Goal: Find specific page/section: Find specific page/section

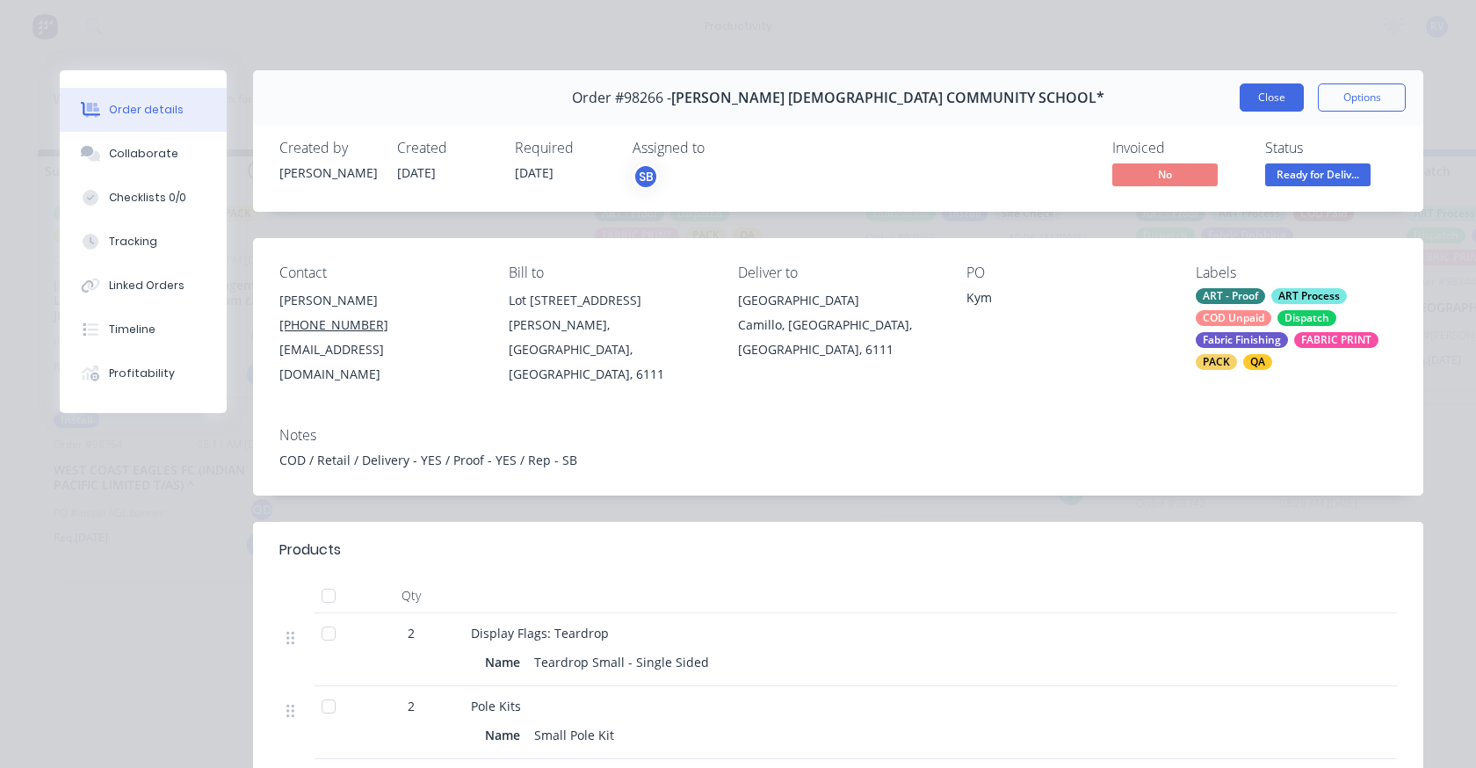
scroll to position [0, 955]
click at [1269, 103] on button "Close" at bounding box center [1272, 97] width 64 height 28
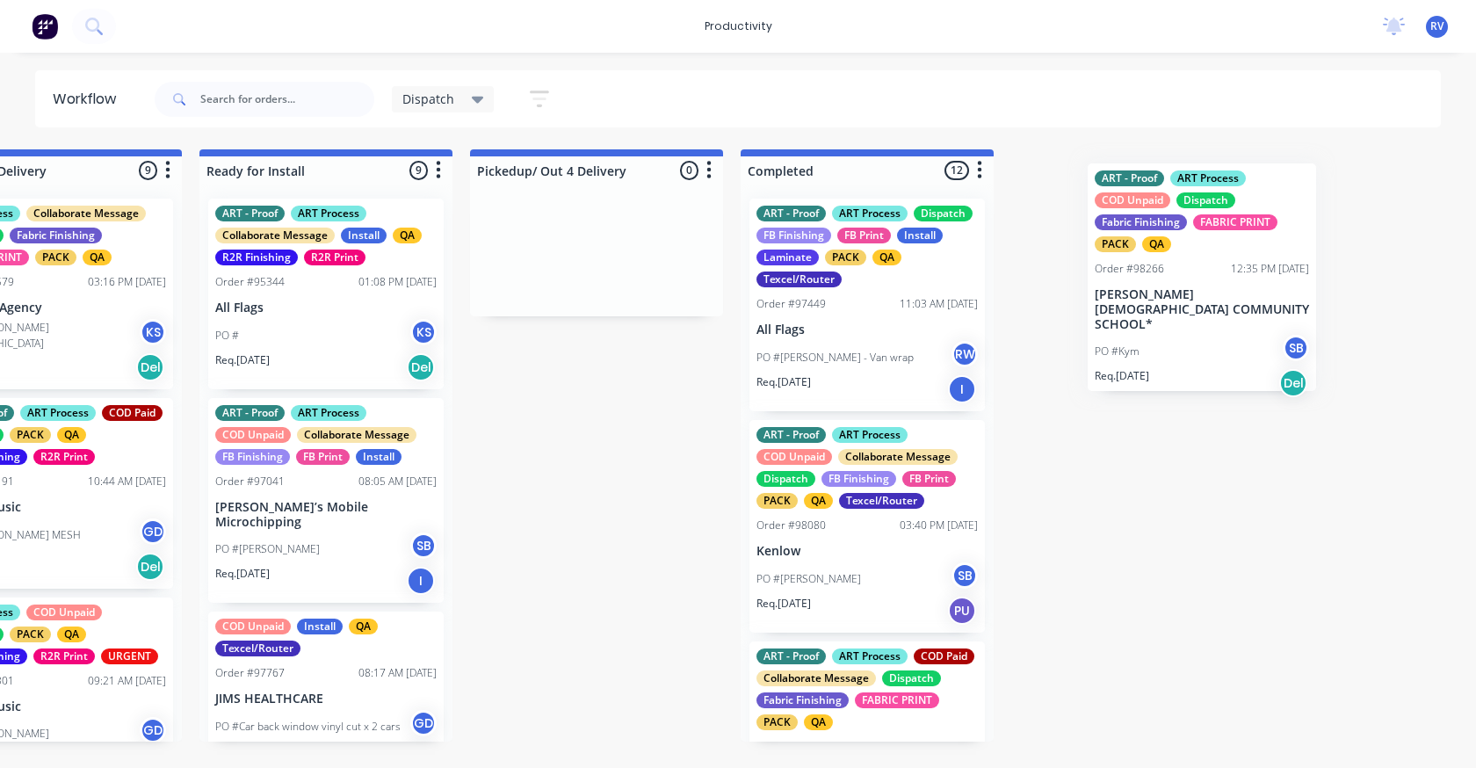
scroll to position [0, 2009]
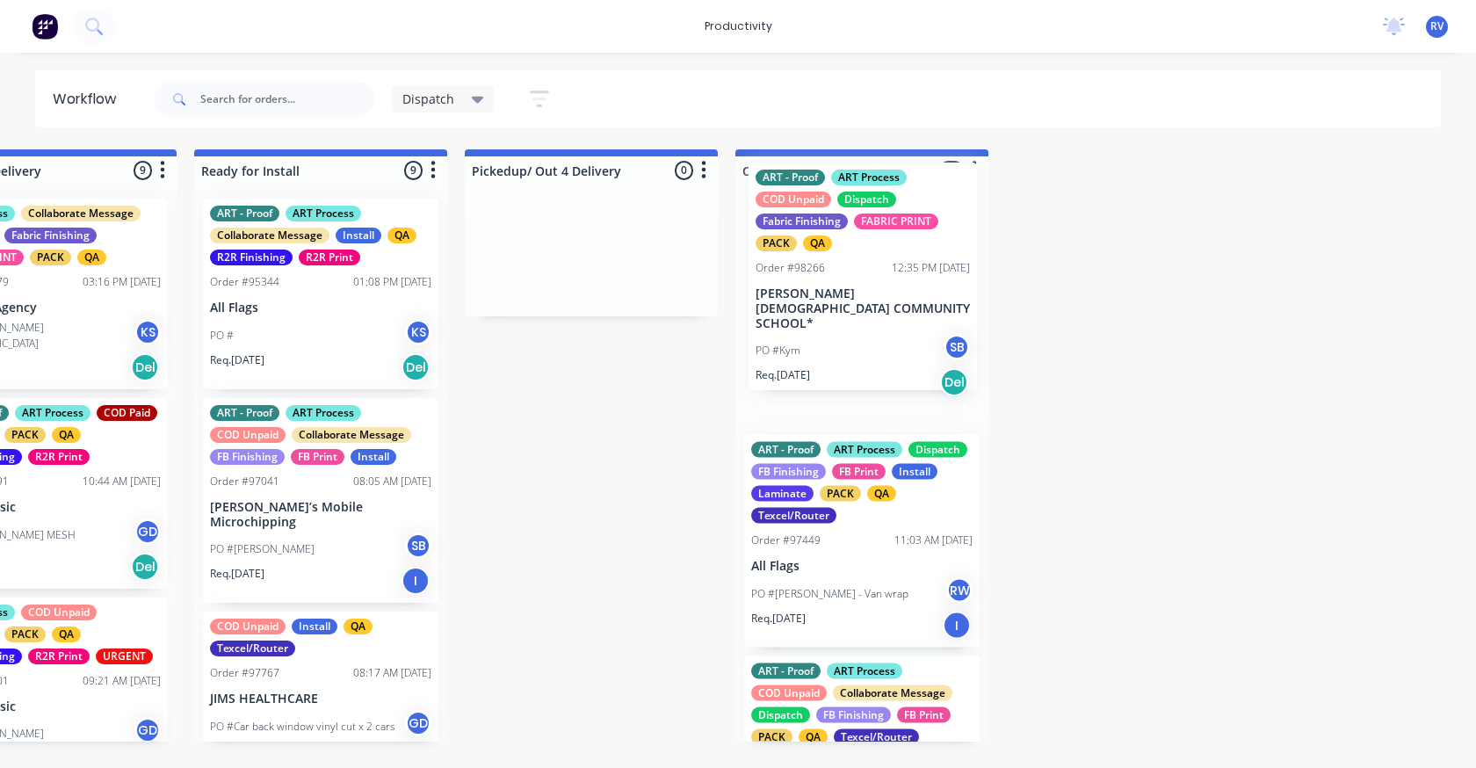
drag, startPoint x: 648, startPoint y: 273, endPoint x: 845, endPoint y: 286, distance: 197.3
click at [845, 286] on div "Submitted 2 Sort By Created date Required date Order number Customer name Most …" at bounding box center [1354, 445] width 6753 height 592
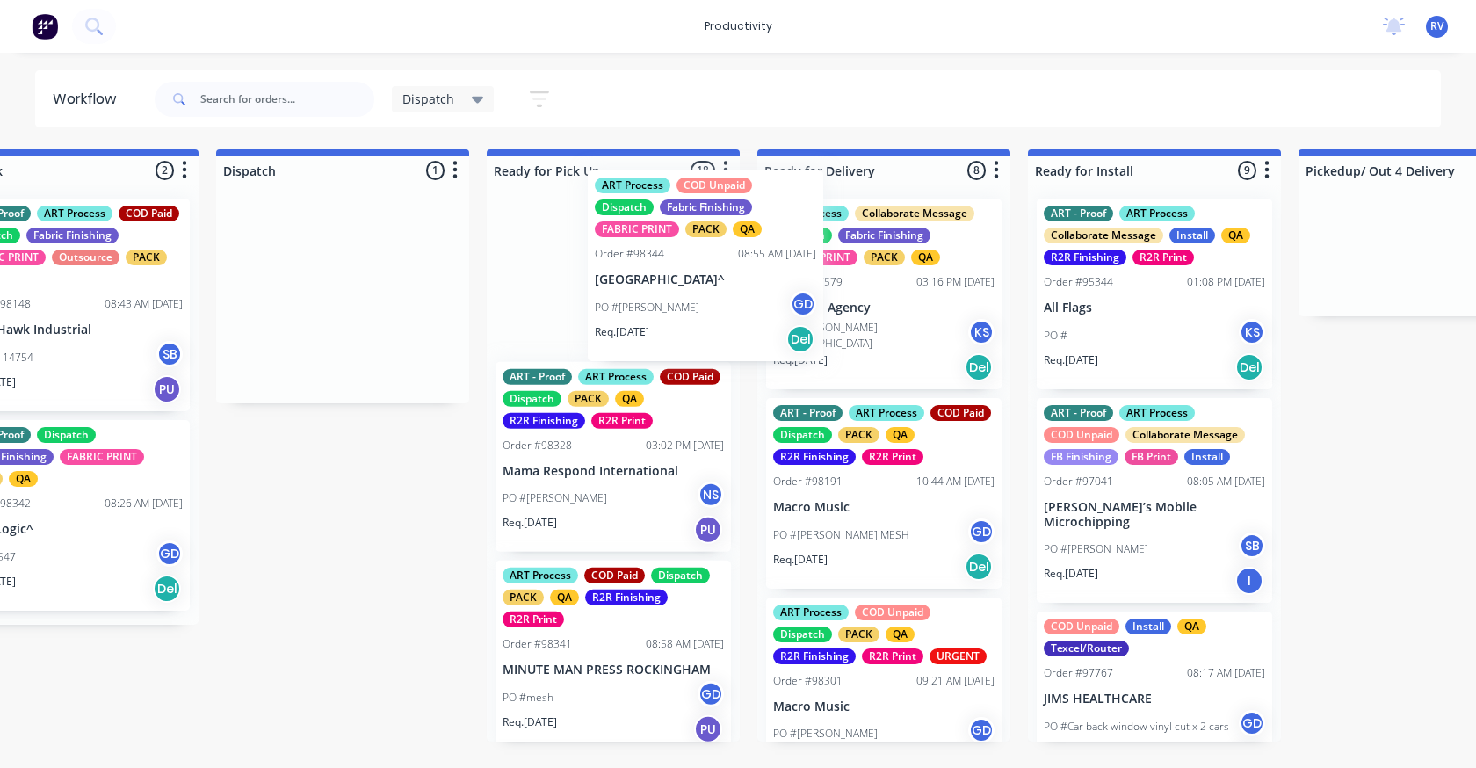
scroll to position [2447, 0]
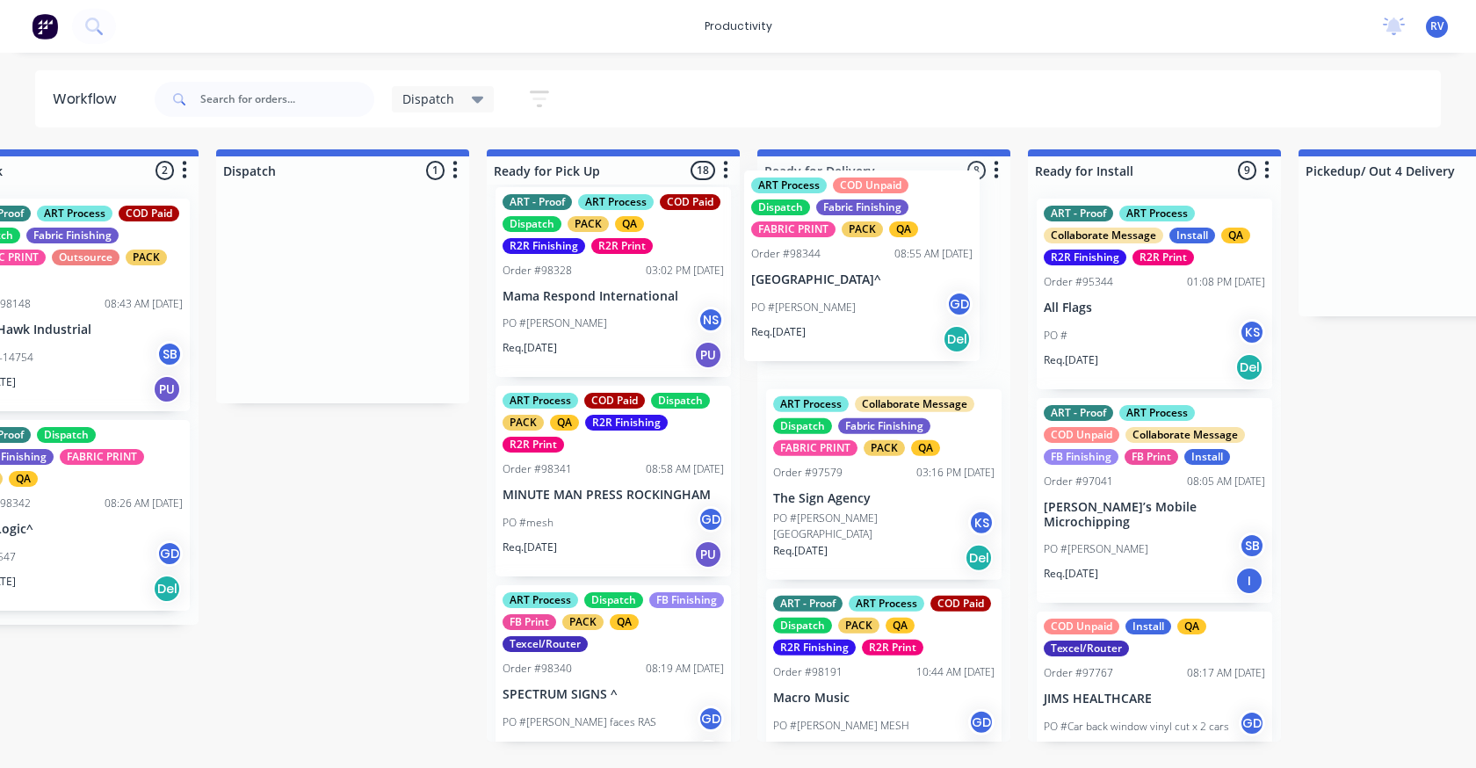
drag, startPoint x: 331, startPoint y: 283, endPoint x: 857, endPoint y: 251, distance: 526.4
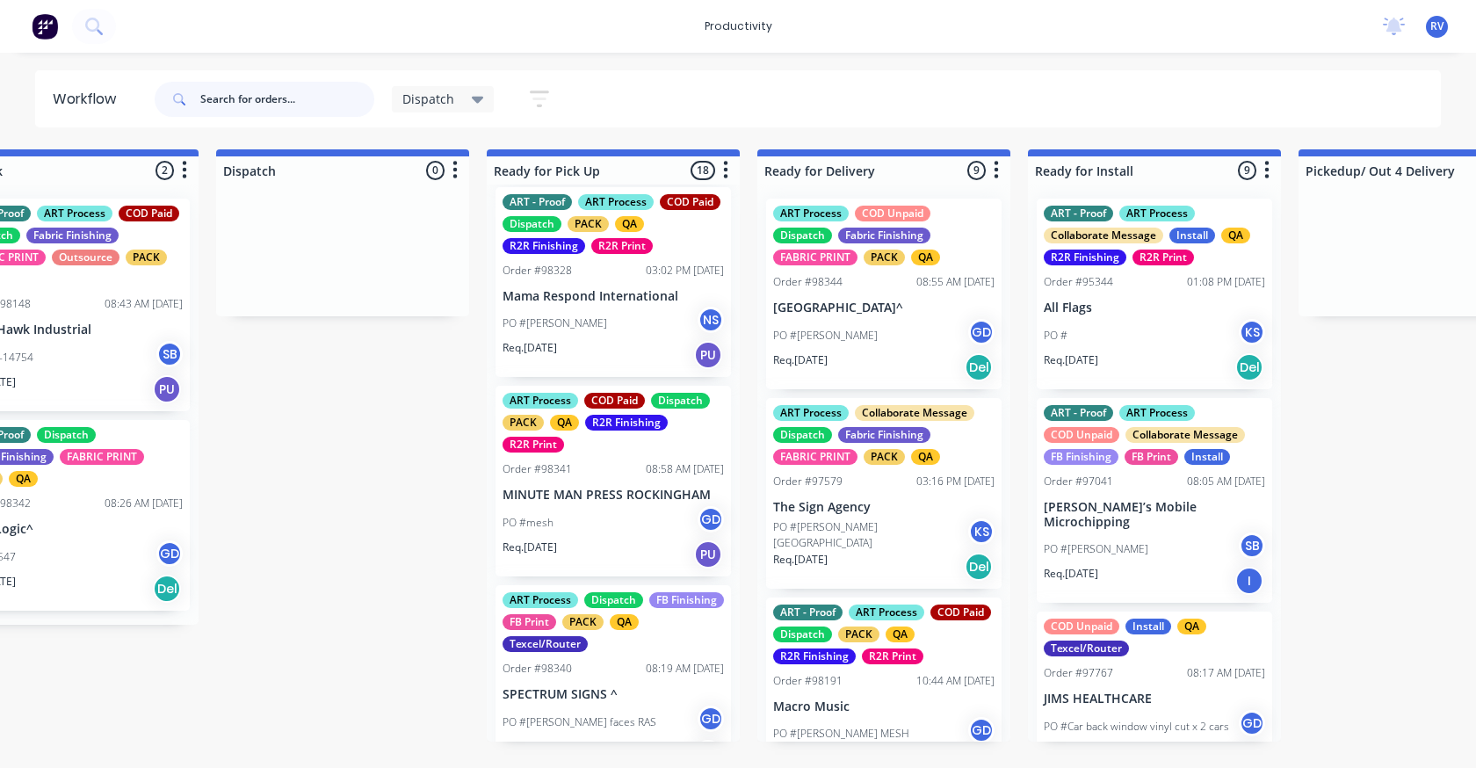
click at [219, 106] on input "text" at bounding box center [287, 99] width 174 height 35
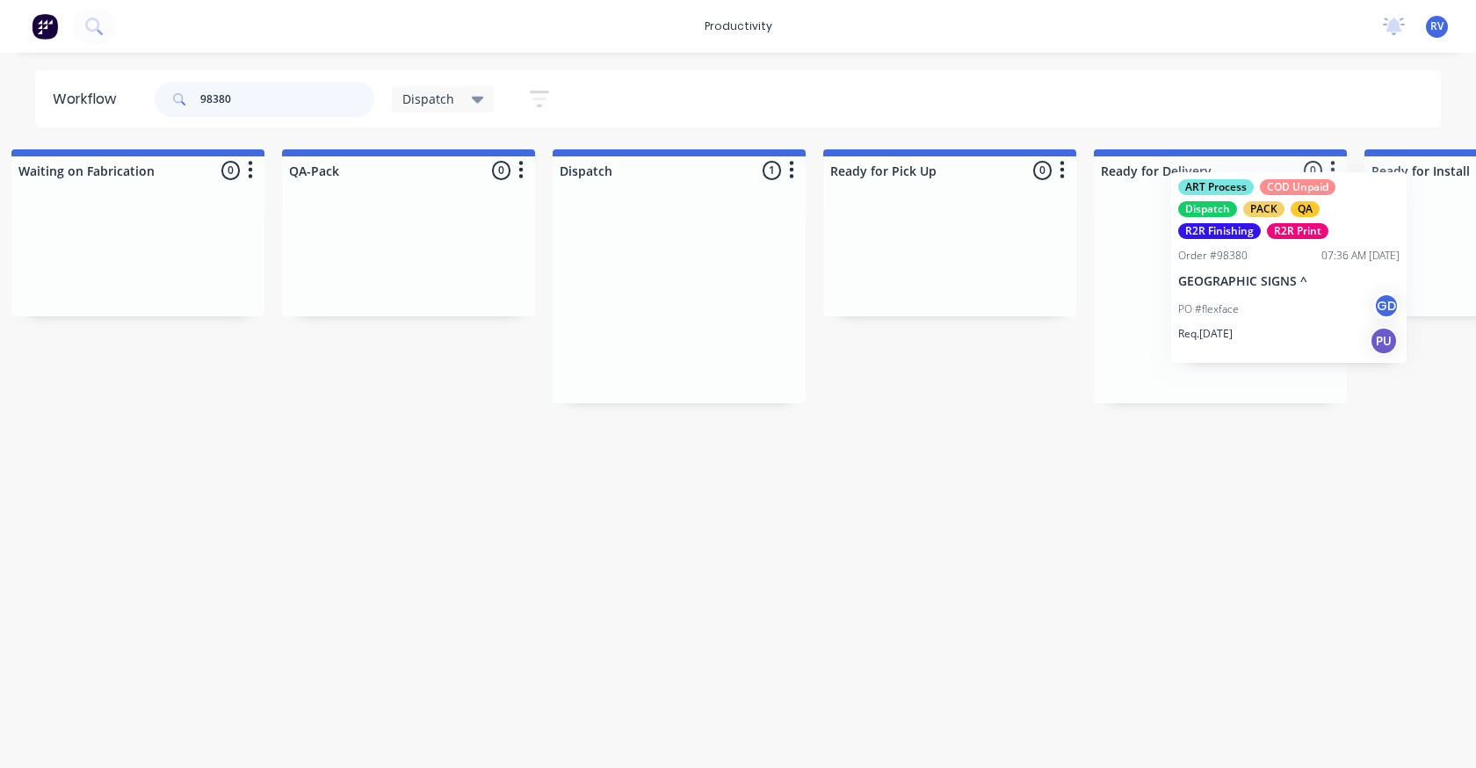
scroll to position [0, 906]
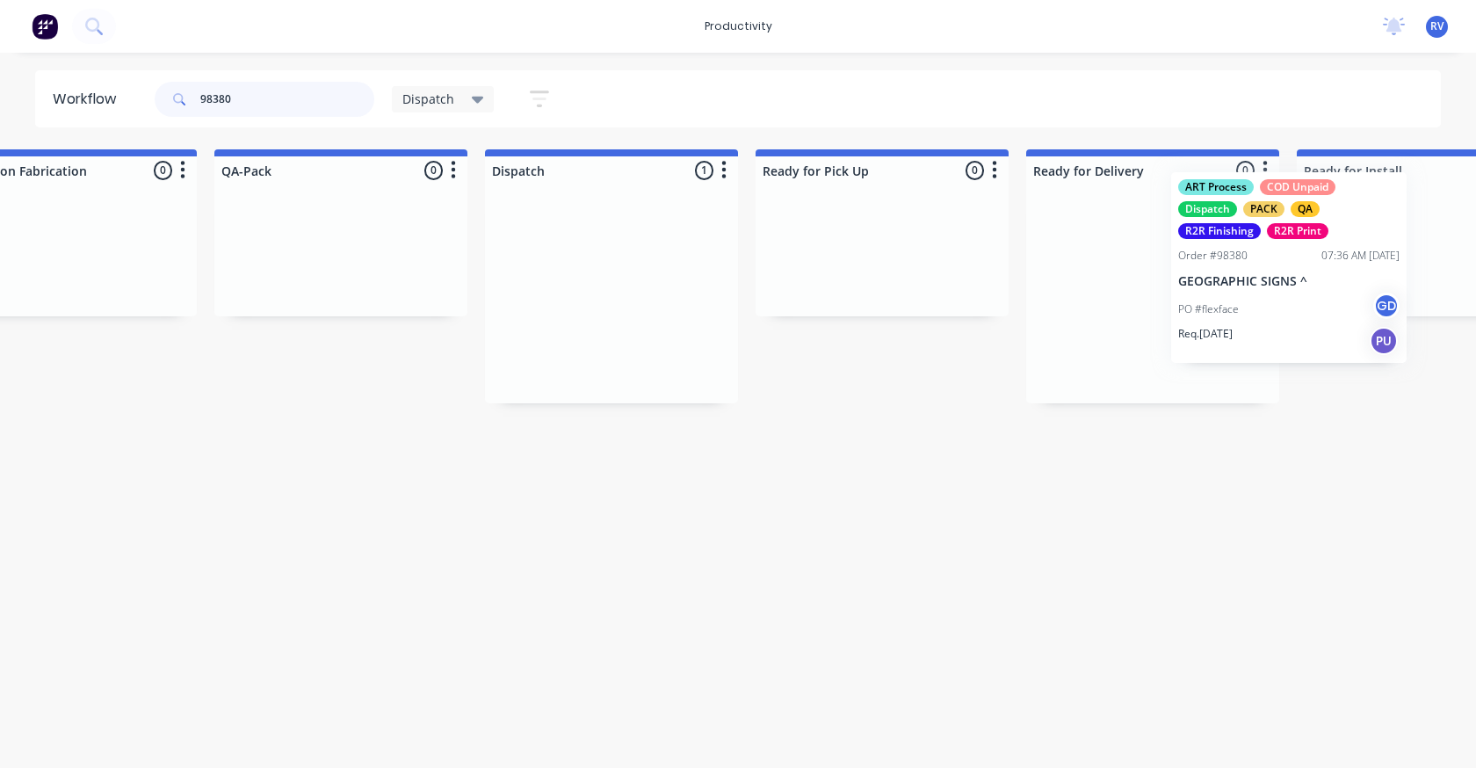
drag, startPoint x: 761, startPoint y: 259, endPoint x: 1247, endPoint y: 231, distance: 486.7
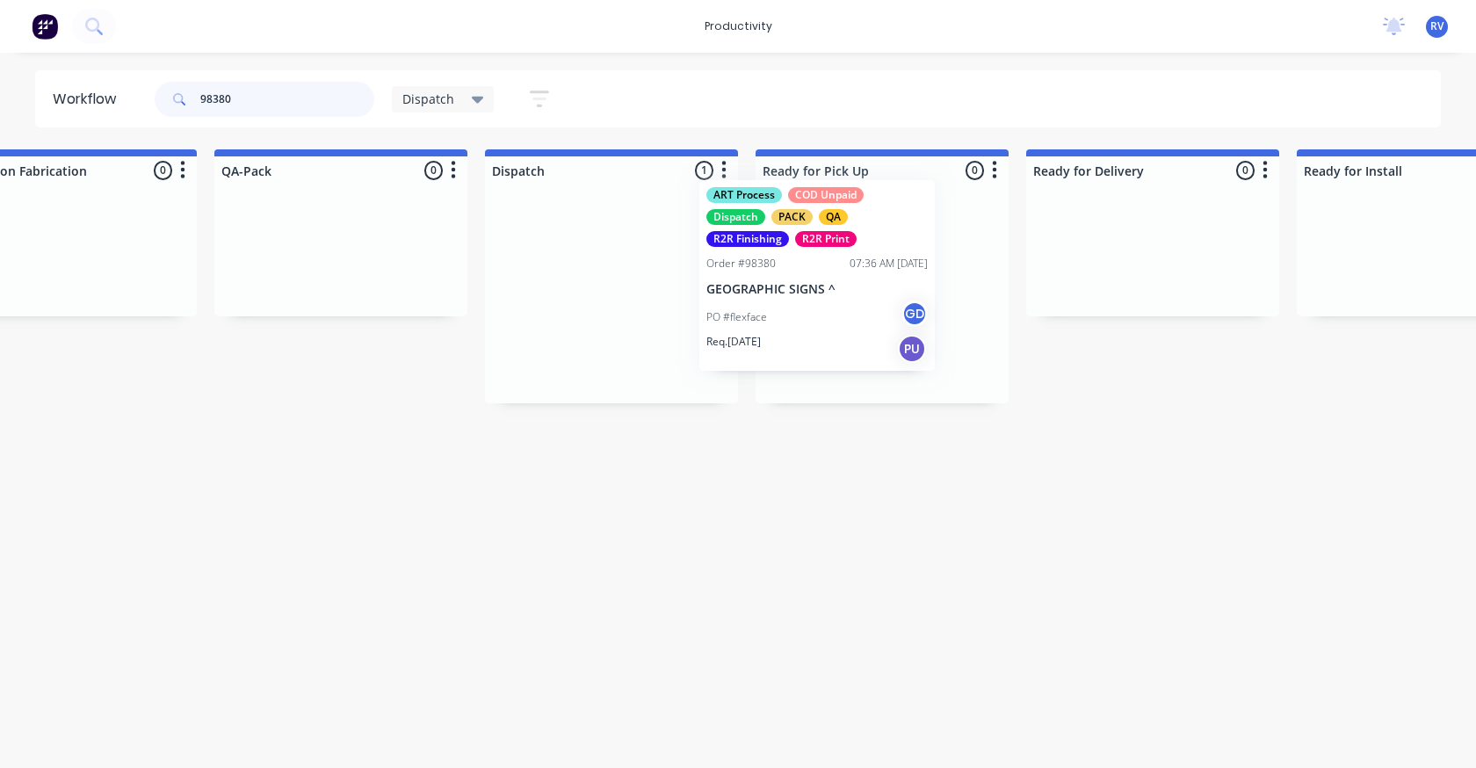
drag, startPoint x: 561, startPoint y: 275, endPoint x: 808, endPoint y: 257, distance: 247.6
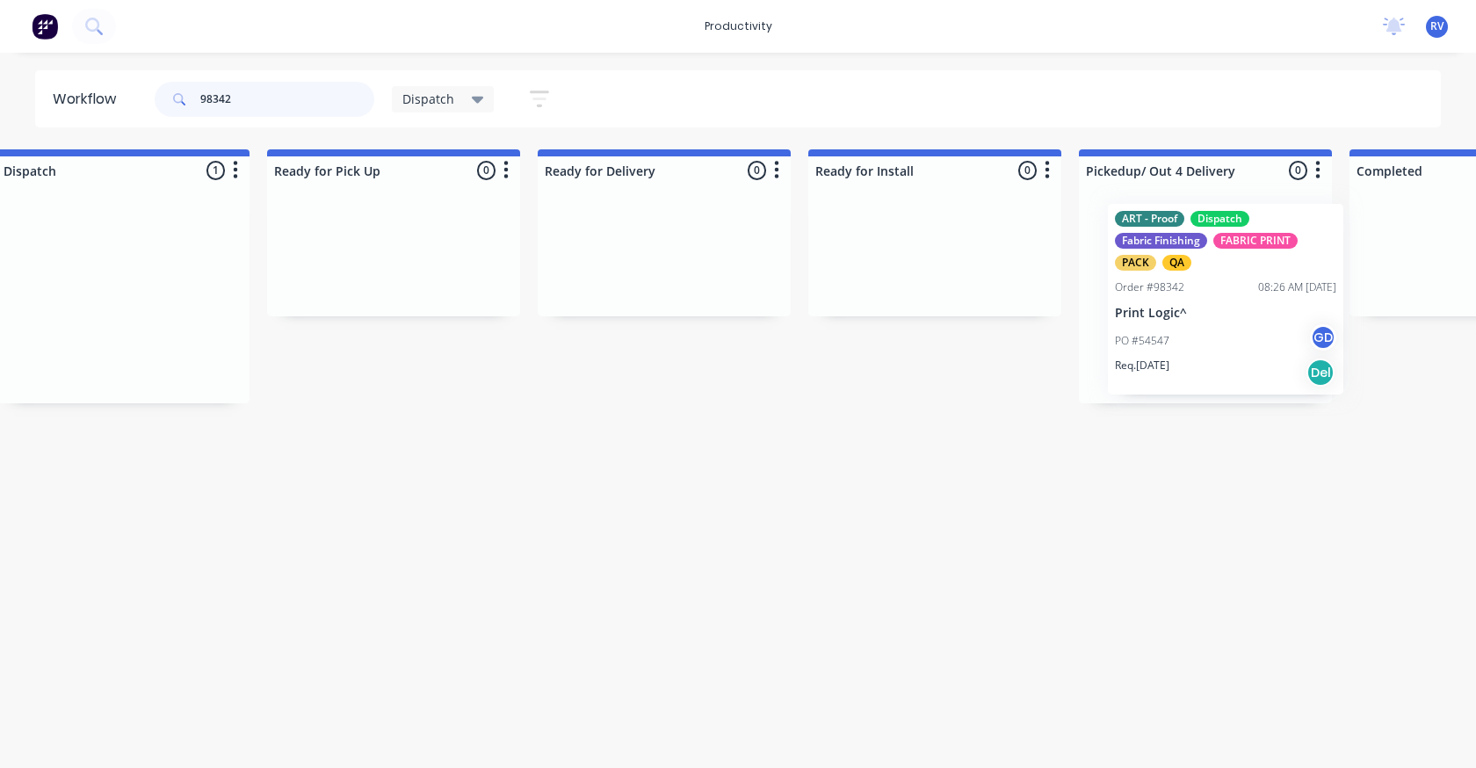
scroll to position [0, 1430]
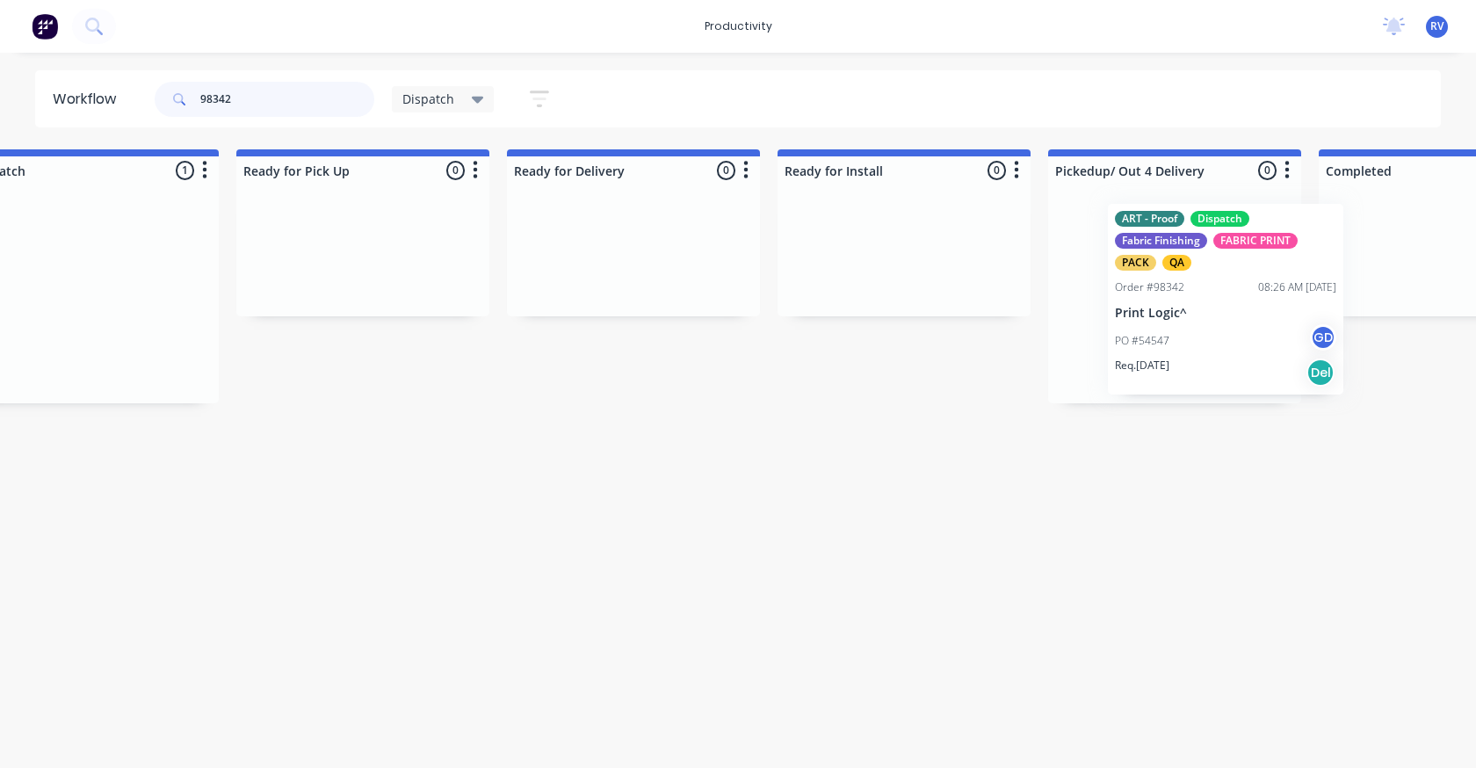
drag, startPoint x: 172, startPoint y: 293, endPoint x: 1098, endPoint y: 297, distance: 926.1
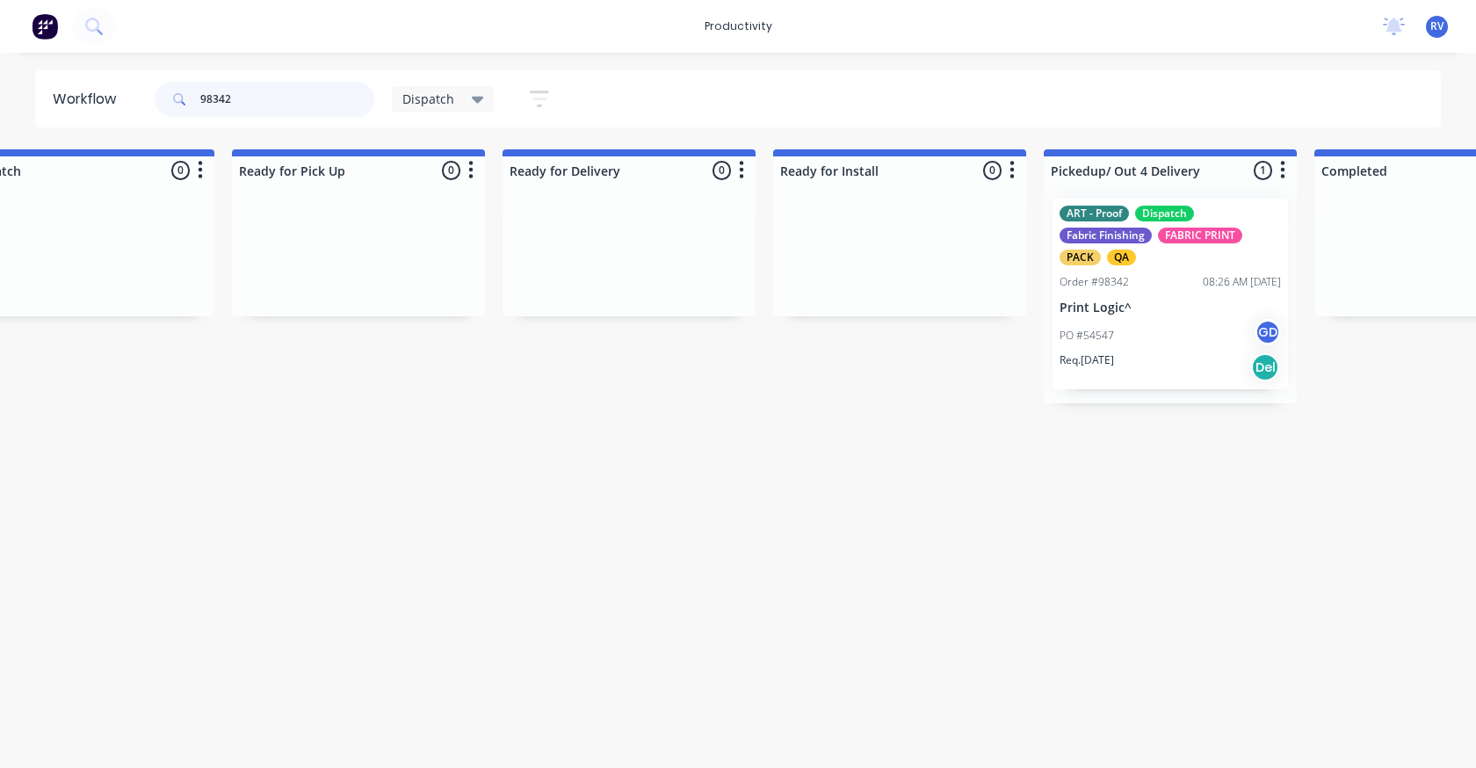
type input "98342"
drag, startPoint x: 445, startPoint y: 97, endPoint x: 435, endPoint y: 113, distance: 19.7
click at [444, 97] on span "Dispatch" at bounding box center [428, 99] width 52 height 18
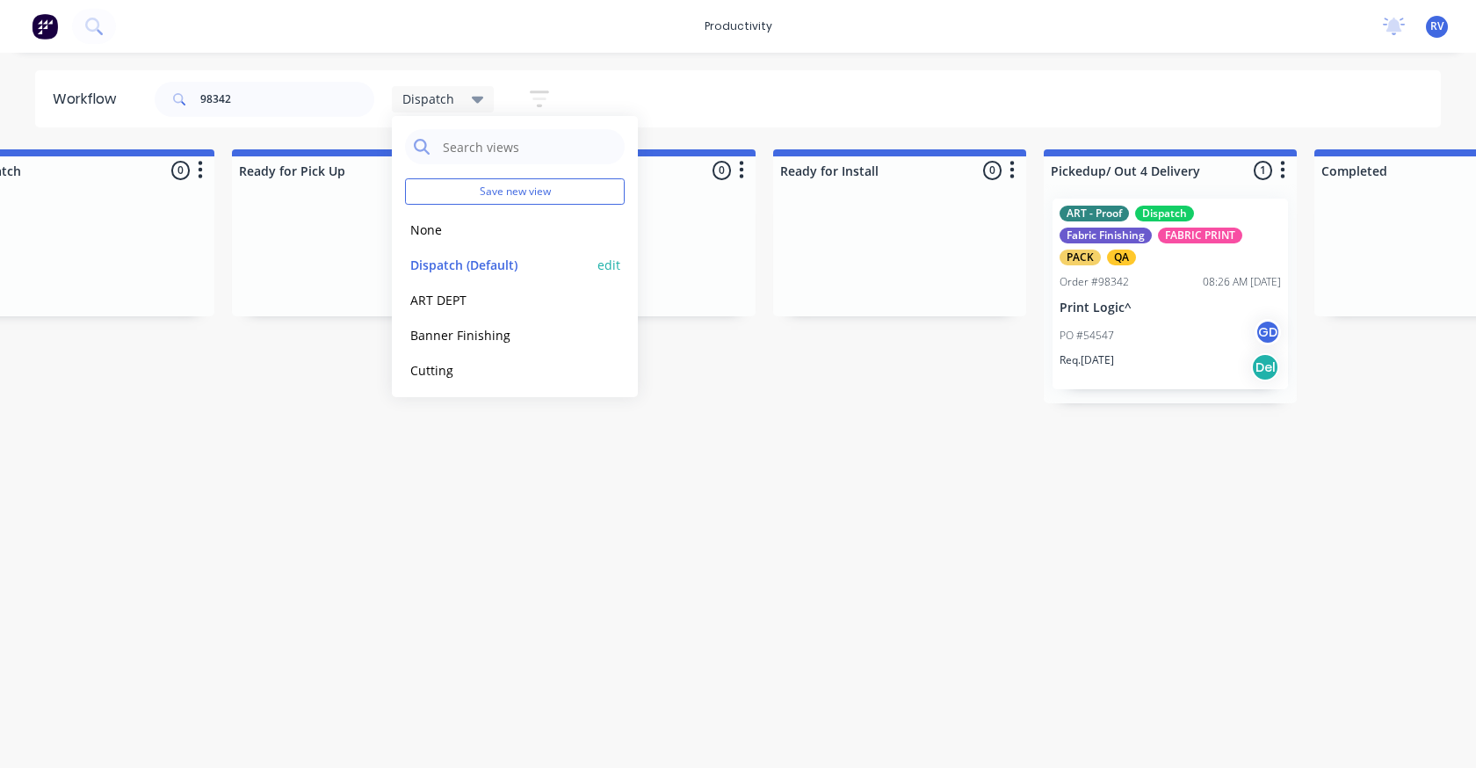
click at [504, 264] on button "Dispatch (Default)" at bounding box center [498, 265] width 187 height 20
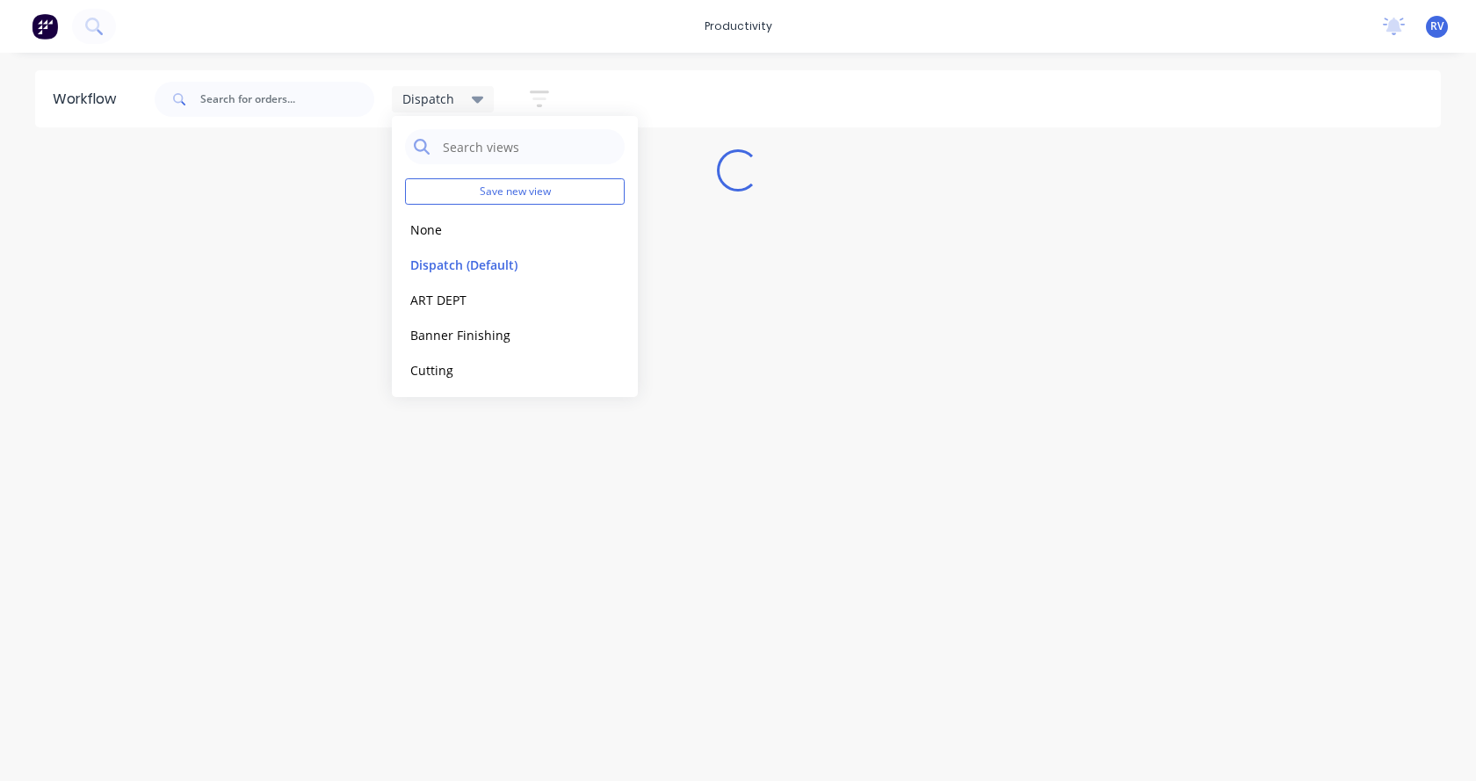
click at [598, 525] on div "Workflow Dispatch Save new view None edit Dispatch (Default) edit ART DEPT edit…" at bounding box center [738, 408] width 1476 height 676
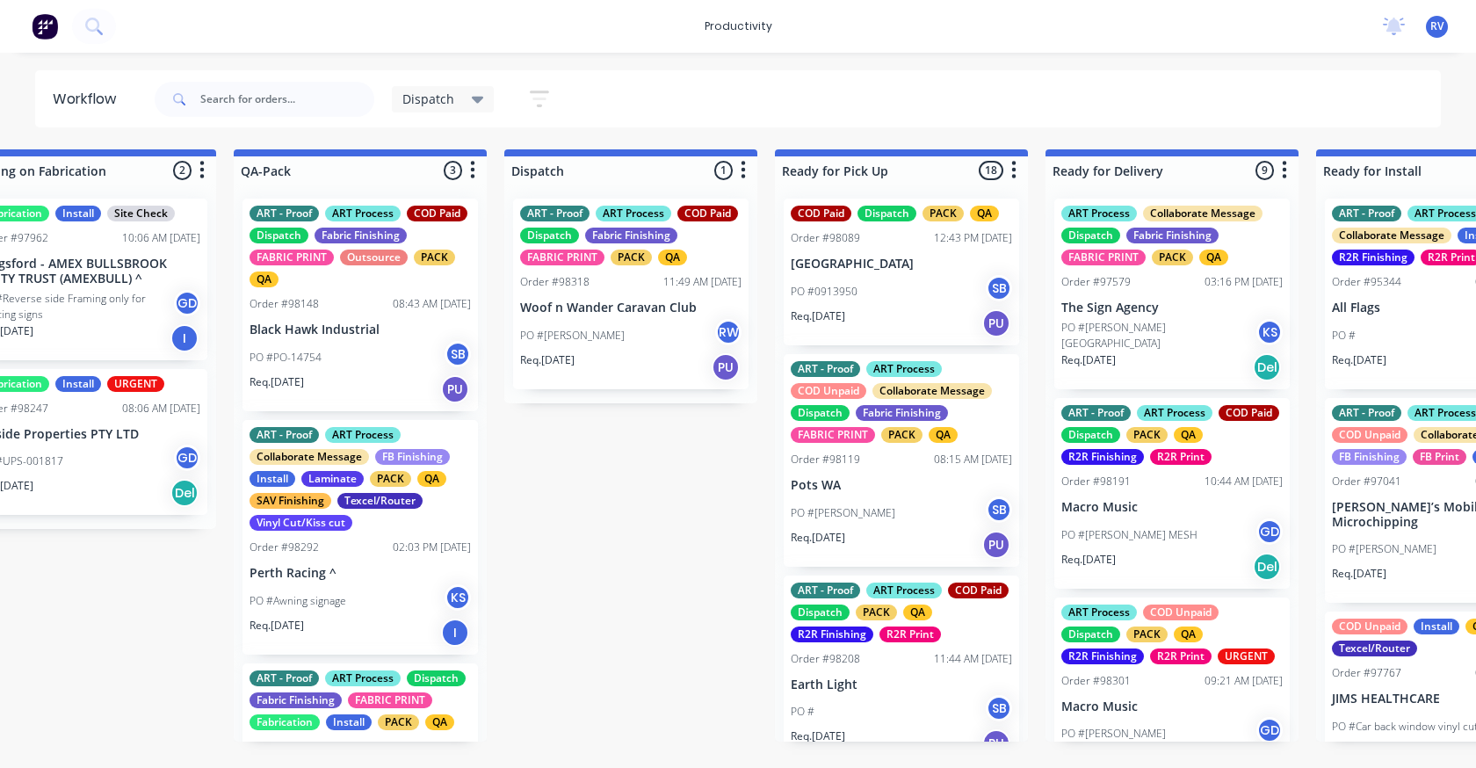
scroll to position [0, 957]
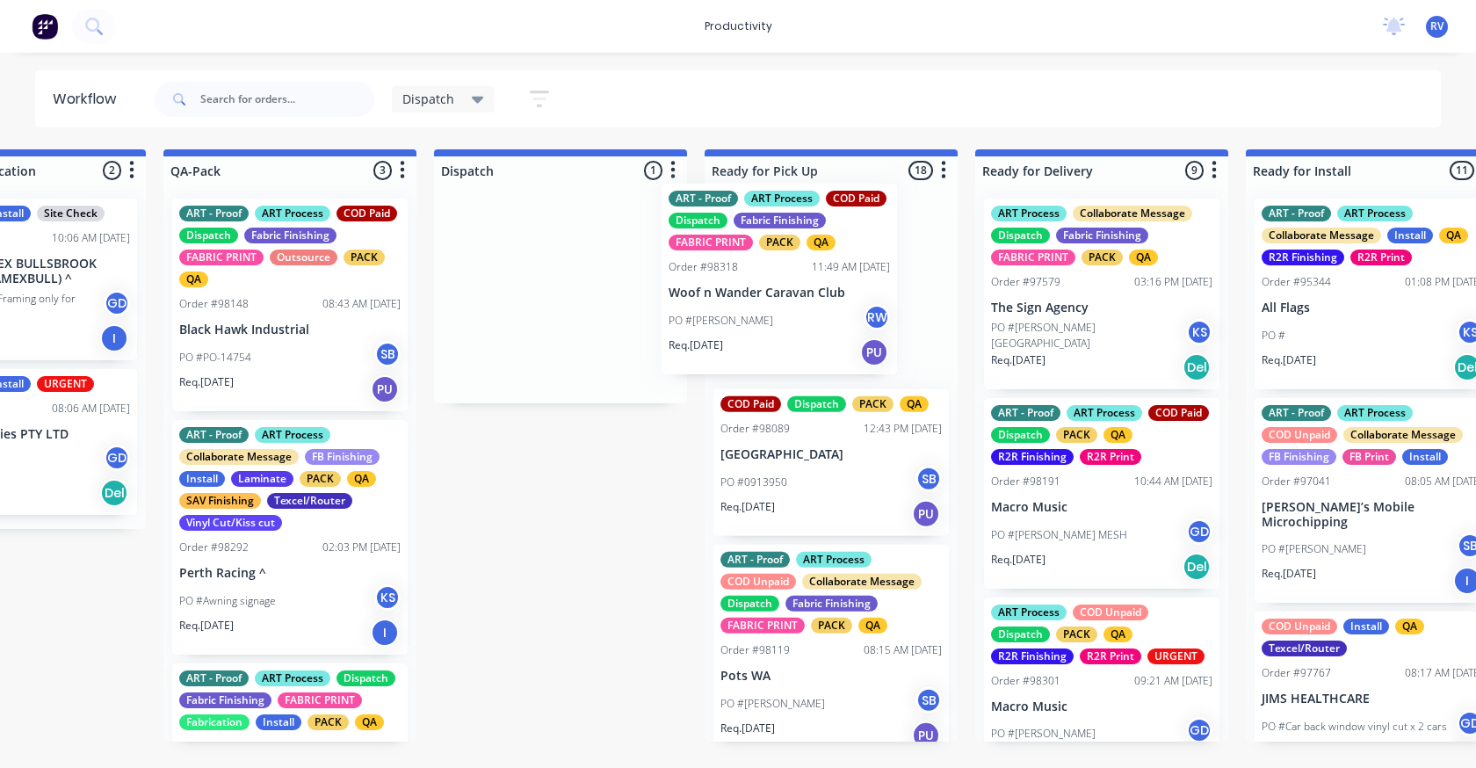
drag, startPoint x: 499, startPoint y: 306, endPoint x: 735, endPoint y: 290, distance: 236.9
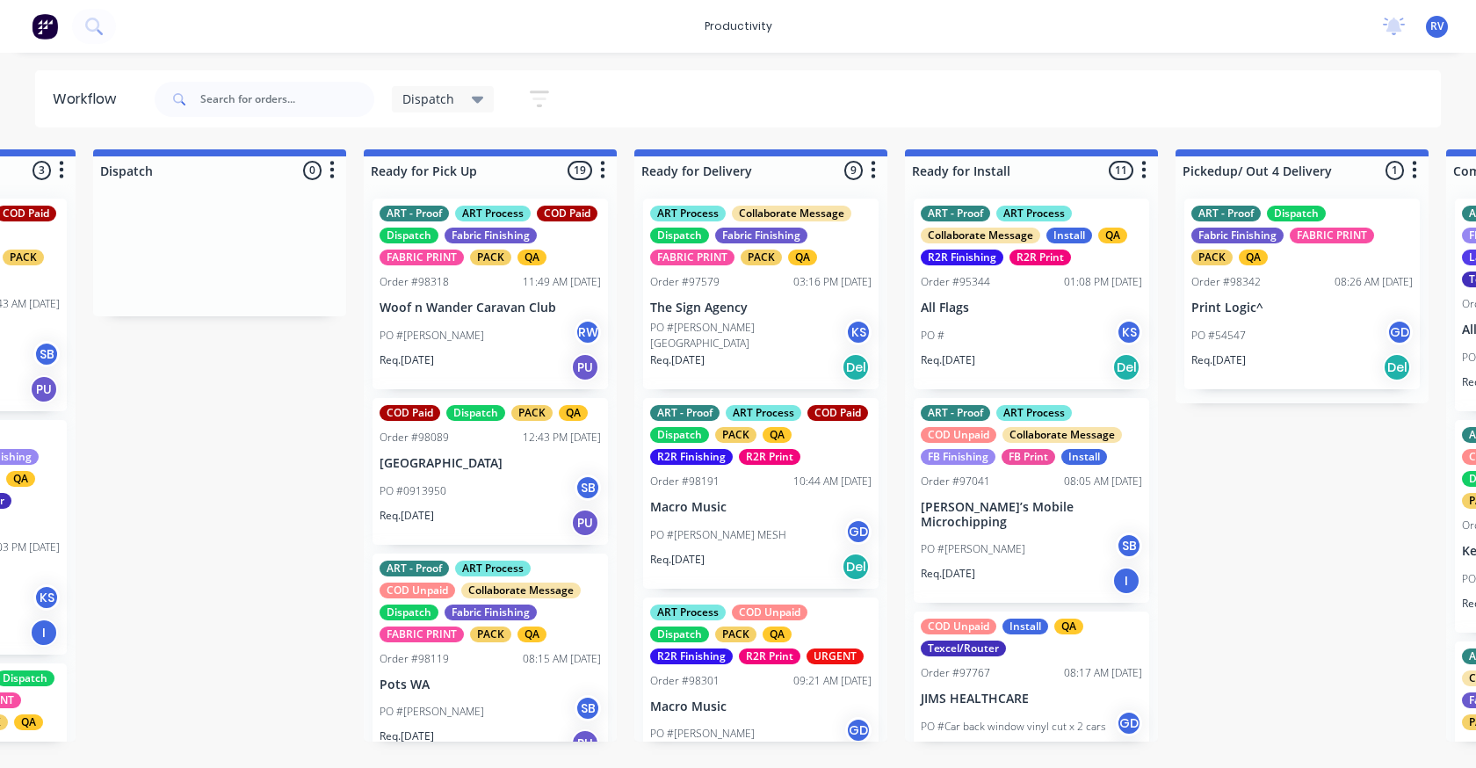
scroll to position [351, 0]
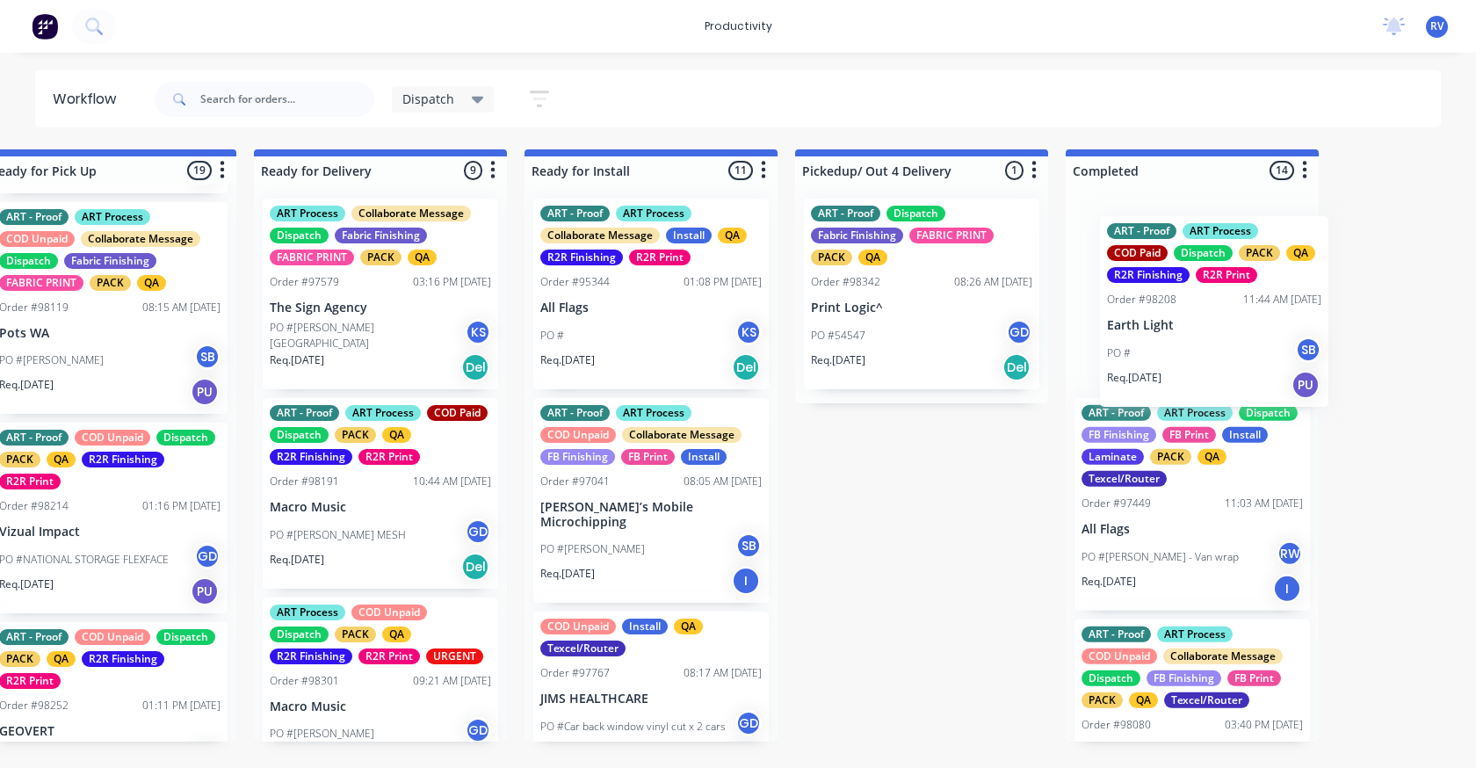
drag, startPoint x: 497, startPoint y: 527, endPoint x: 1145, endPoint y: 255, distance: 702.5
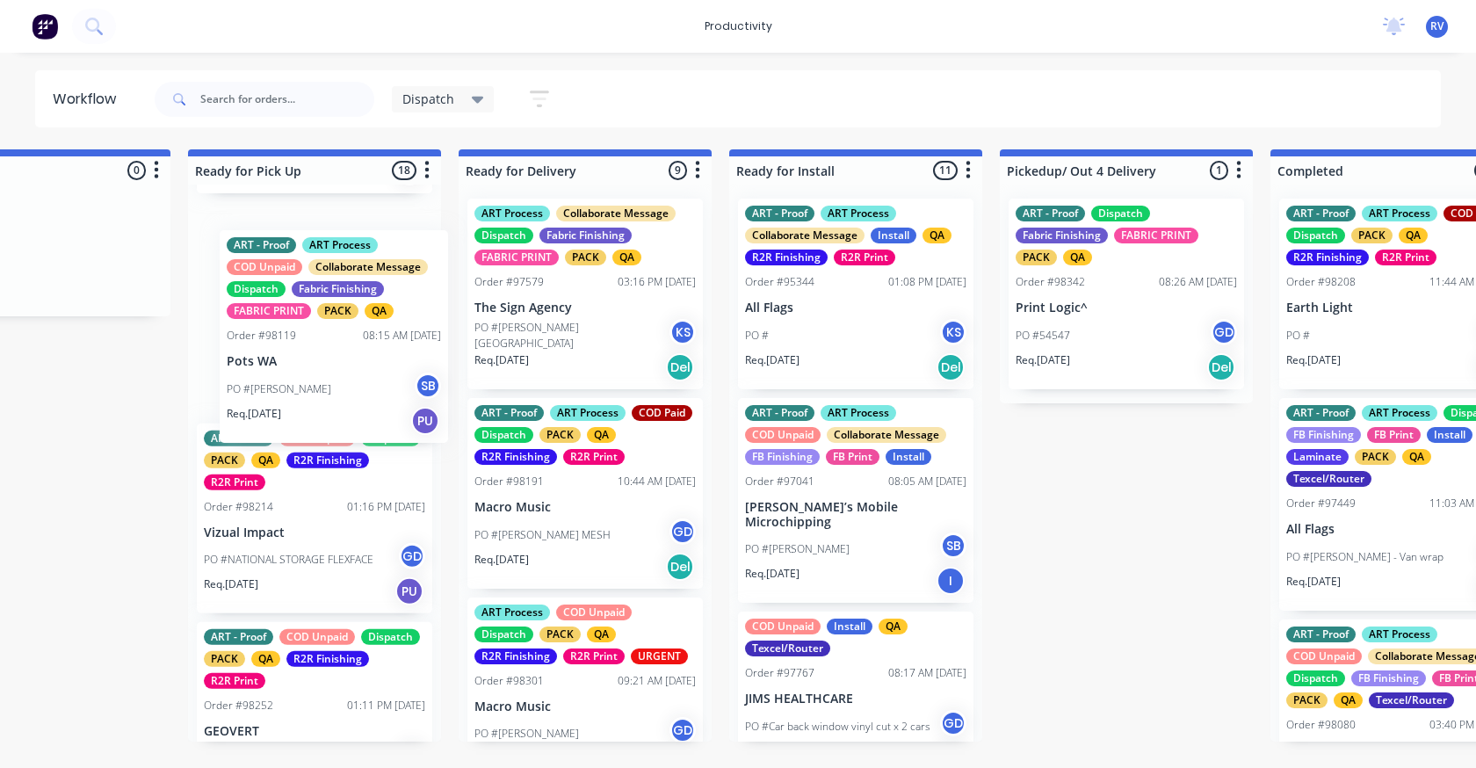
scroll to position [350, 0]
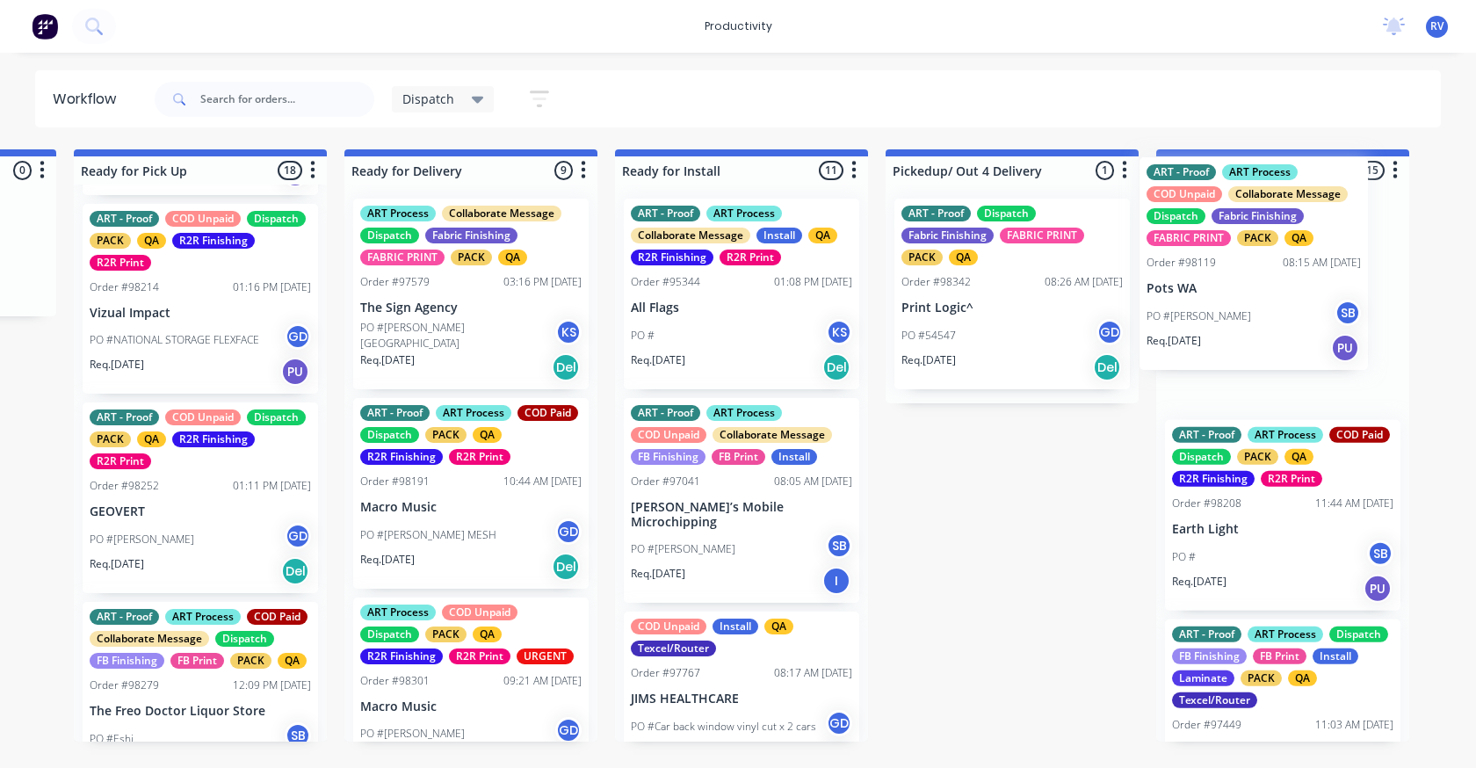
drag, startPoint x: 258, startPoint y: 380, endPoint x: 1213, endPoint y: 298, distance: 957.8
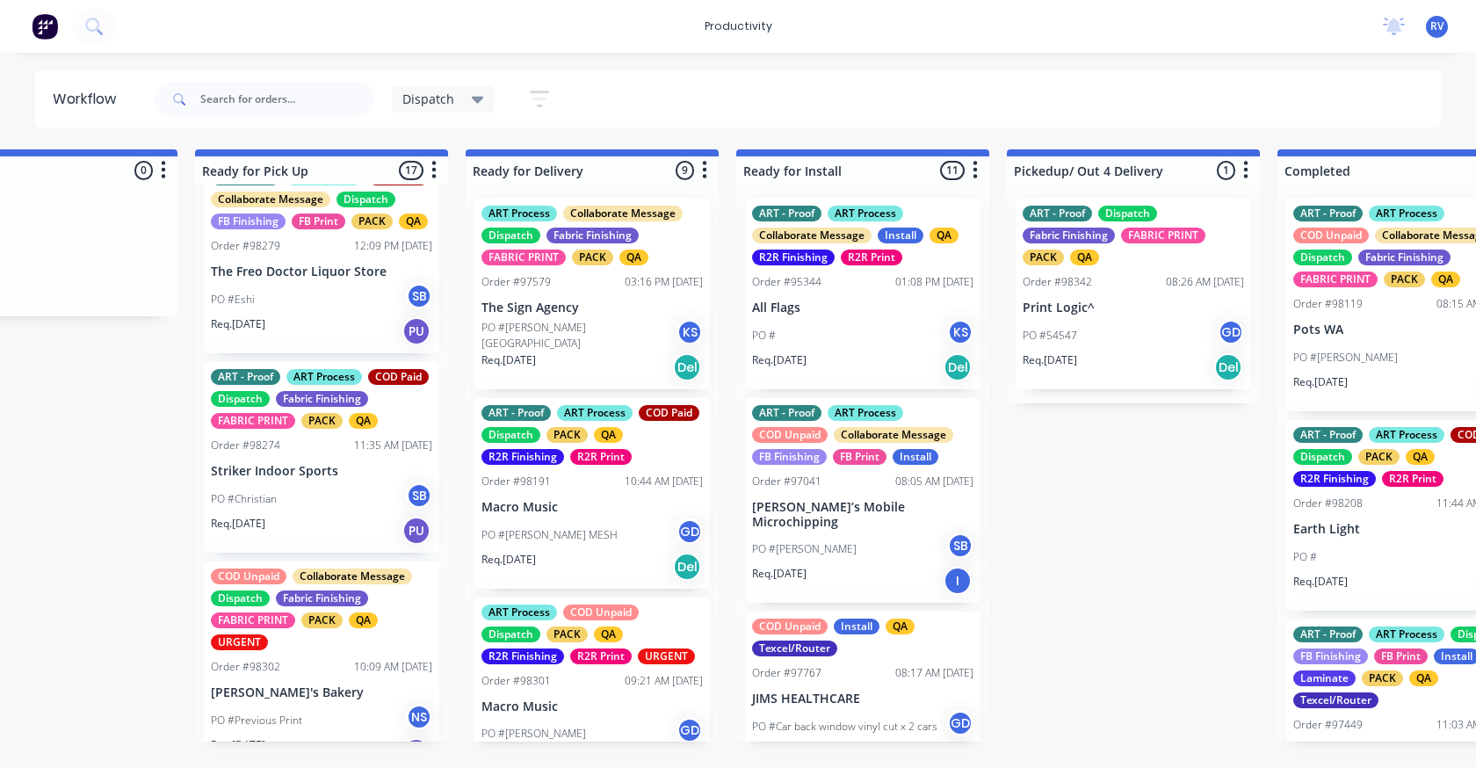
scroll to position [877, 0]
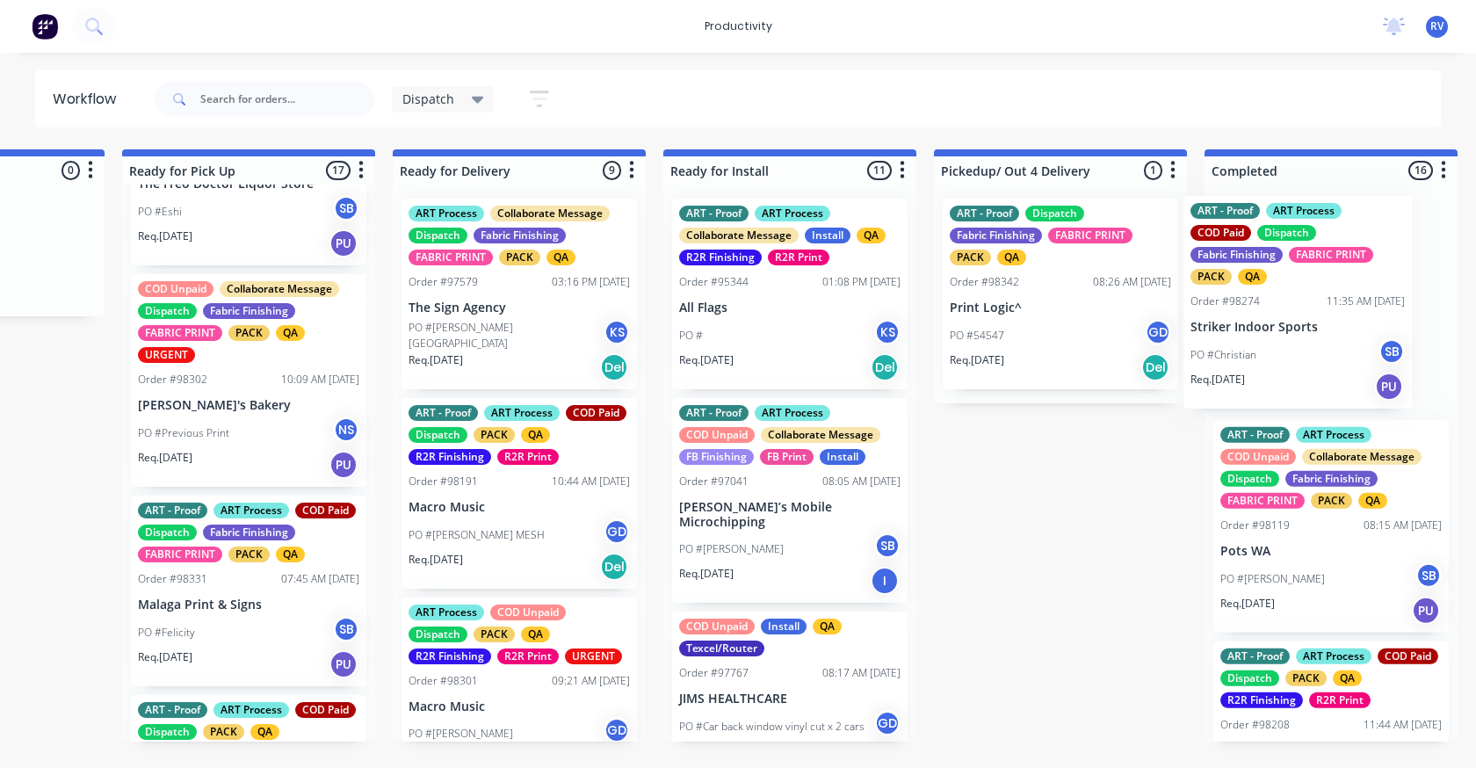
drag, startPoint x: 326, startPoint y: 497, endPoint x: 1279, endPoint y: 346, distance: 965.3
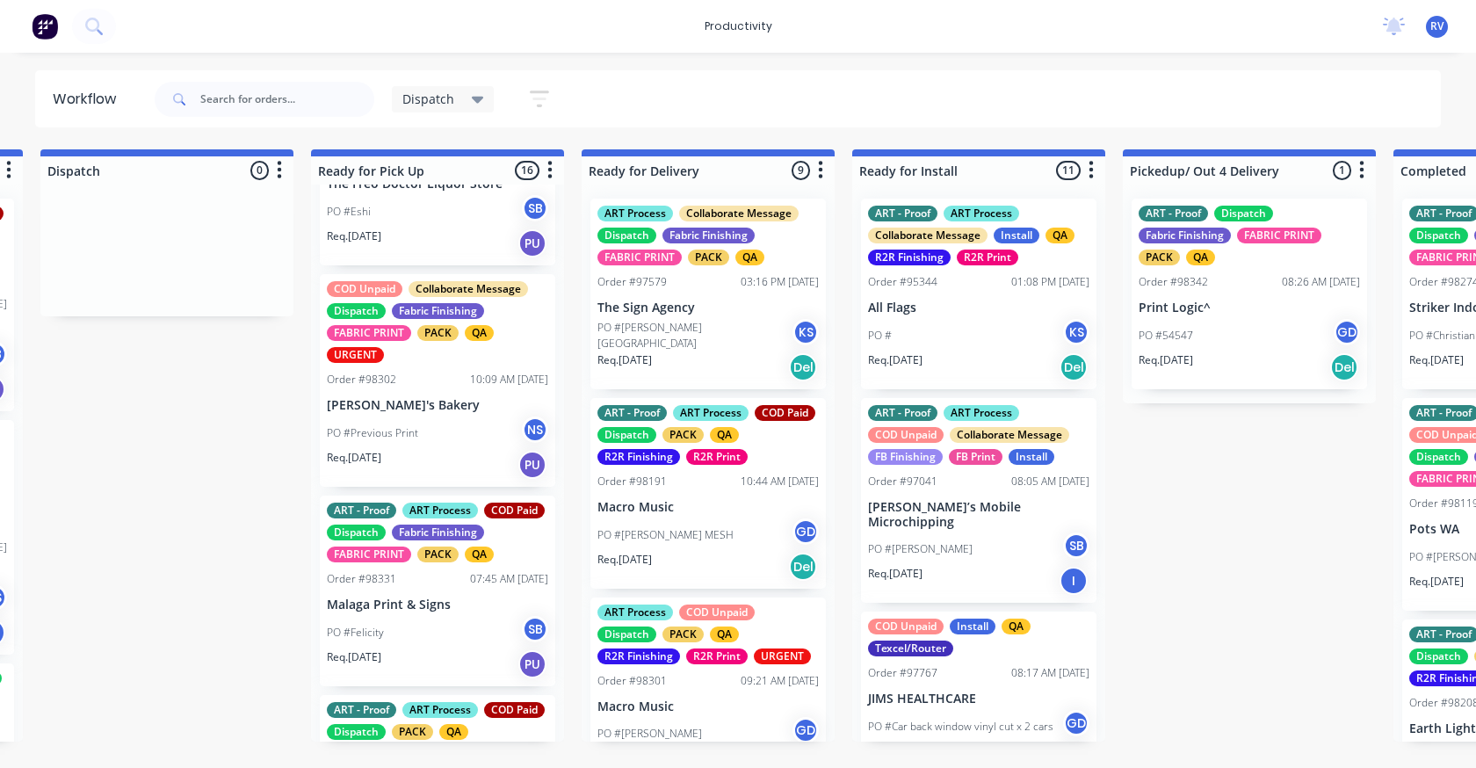
scroll to position [879, 0]
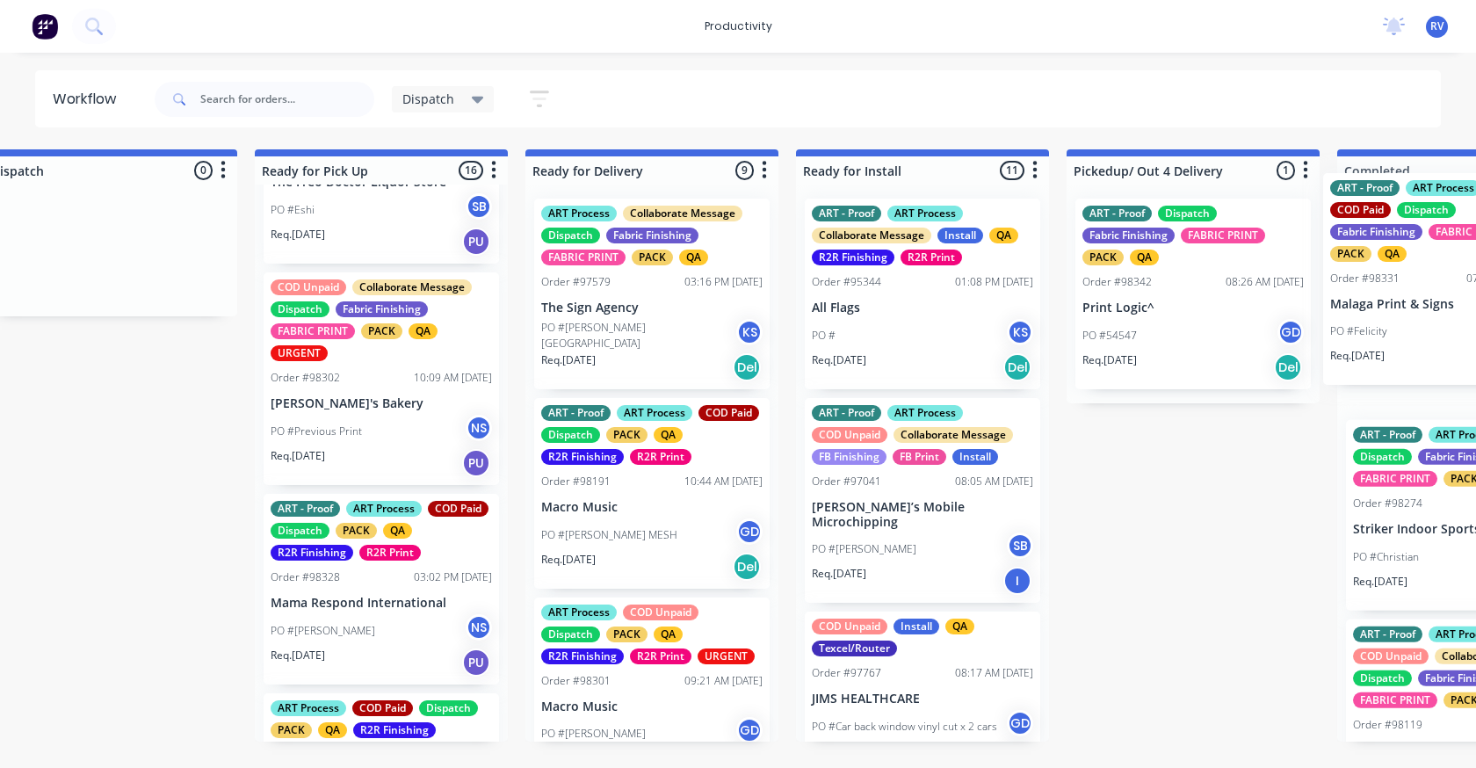
drag, startPoint x: 433, startPoint y: 692, endPoint x: 1448, endPoint y: 304, distance: 1086.3
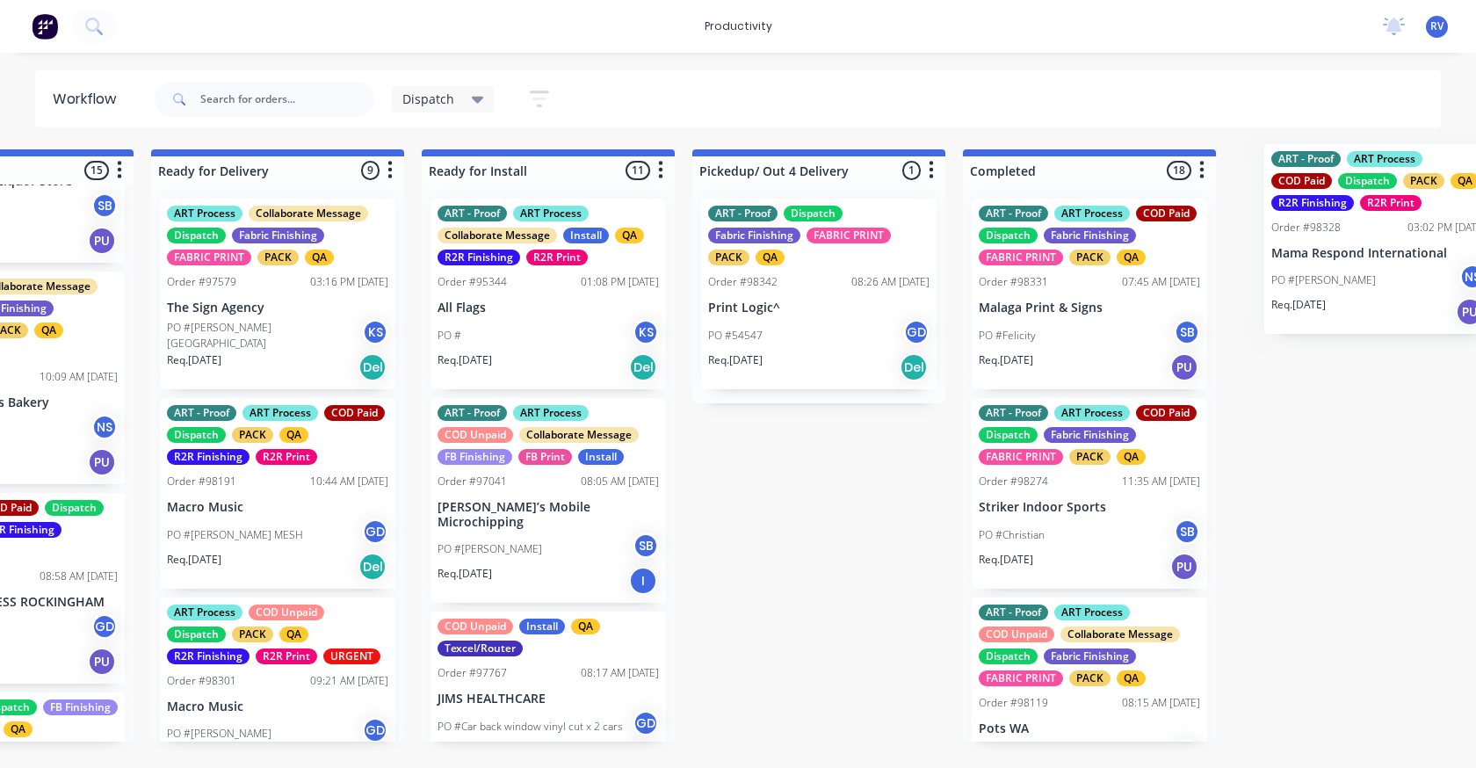
scroll to position [0, 1786]
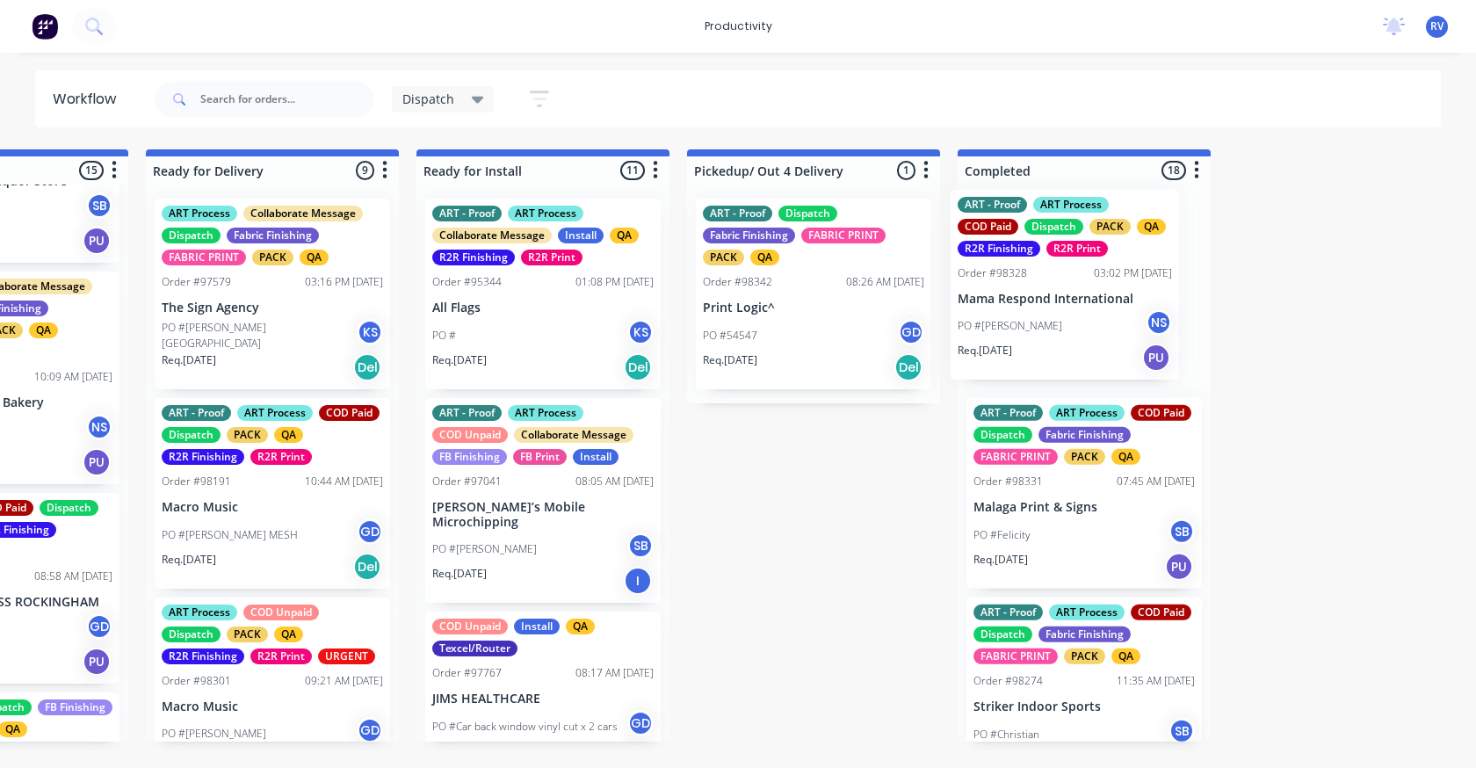
drag, startPoint x: 381, startPoint y: 634, endPoint x: 1073, endPoint y: 294, distance: 770.2
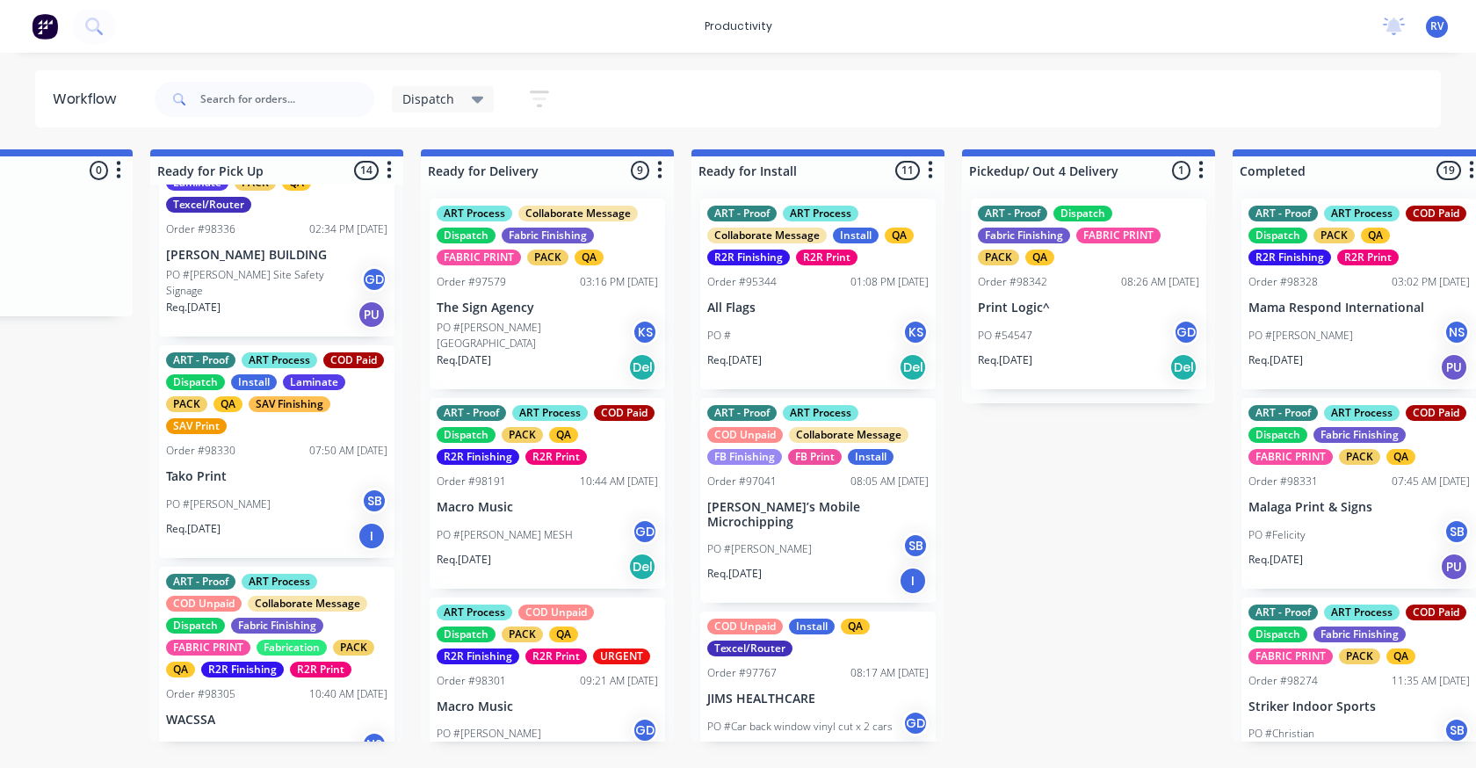
scroll to position [2022, 0]
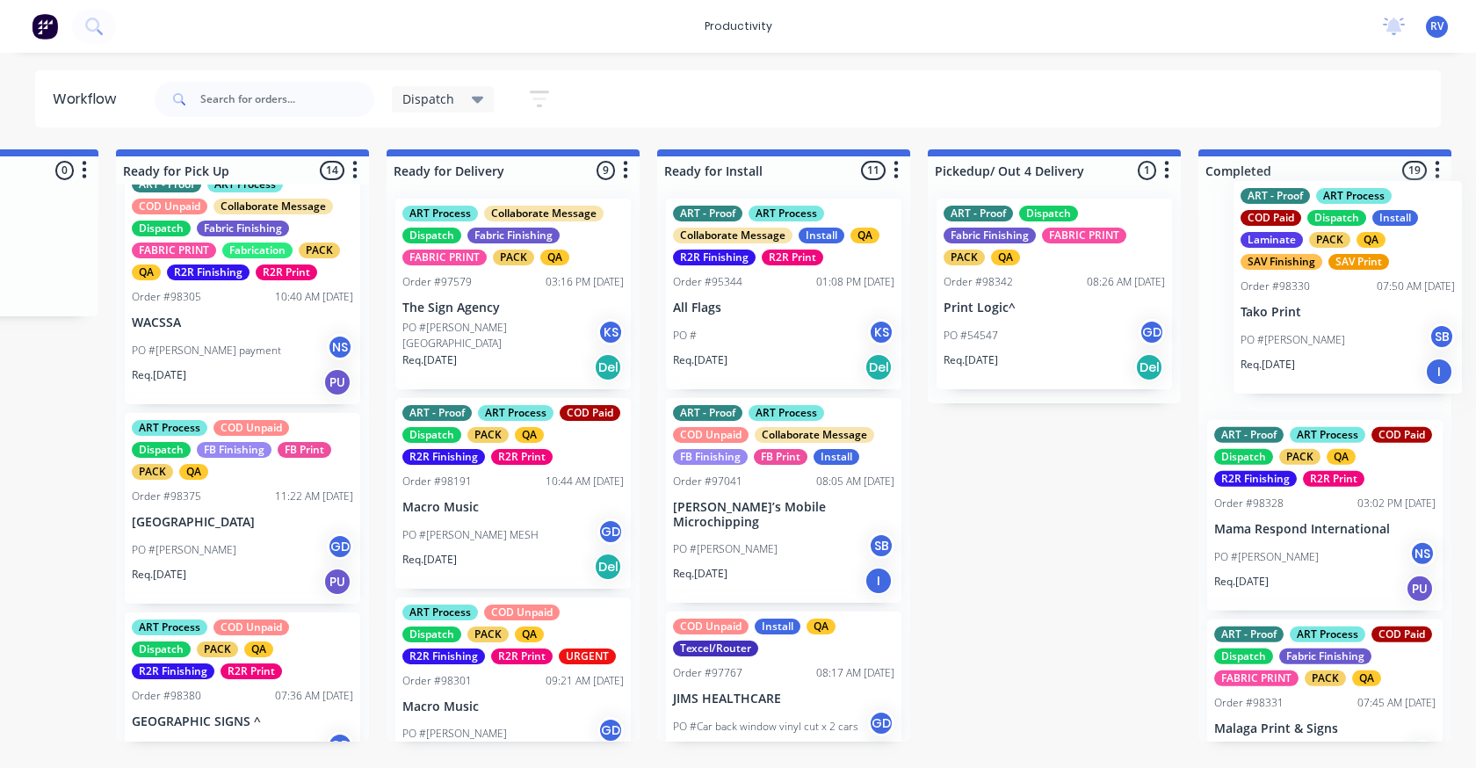
drag, startPoint x: 279, startPoint y: 373, endPoint x: 1293, endPoint y: 324, distance: 1015.2
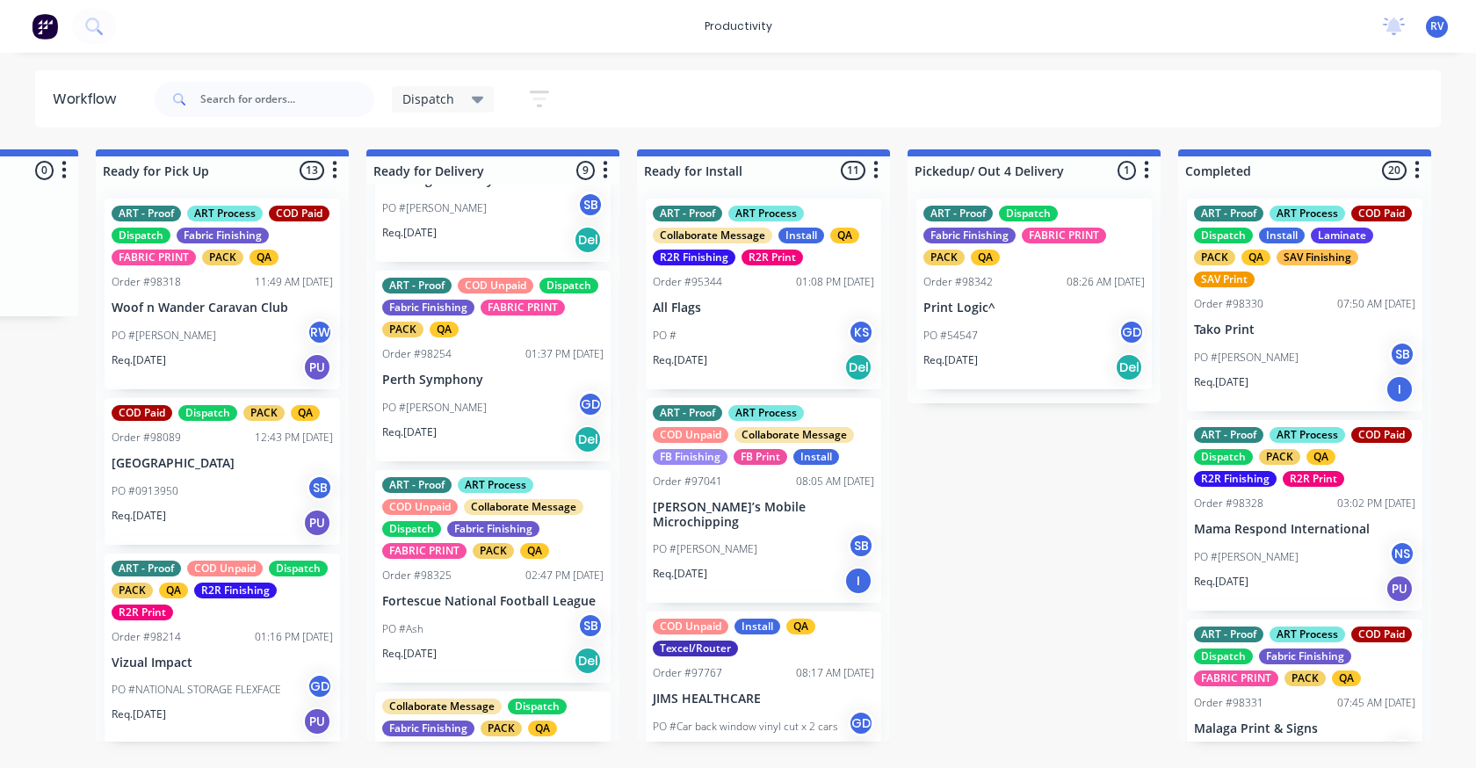
scroll to position [439, 0]
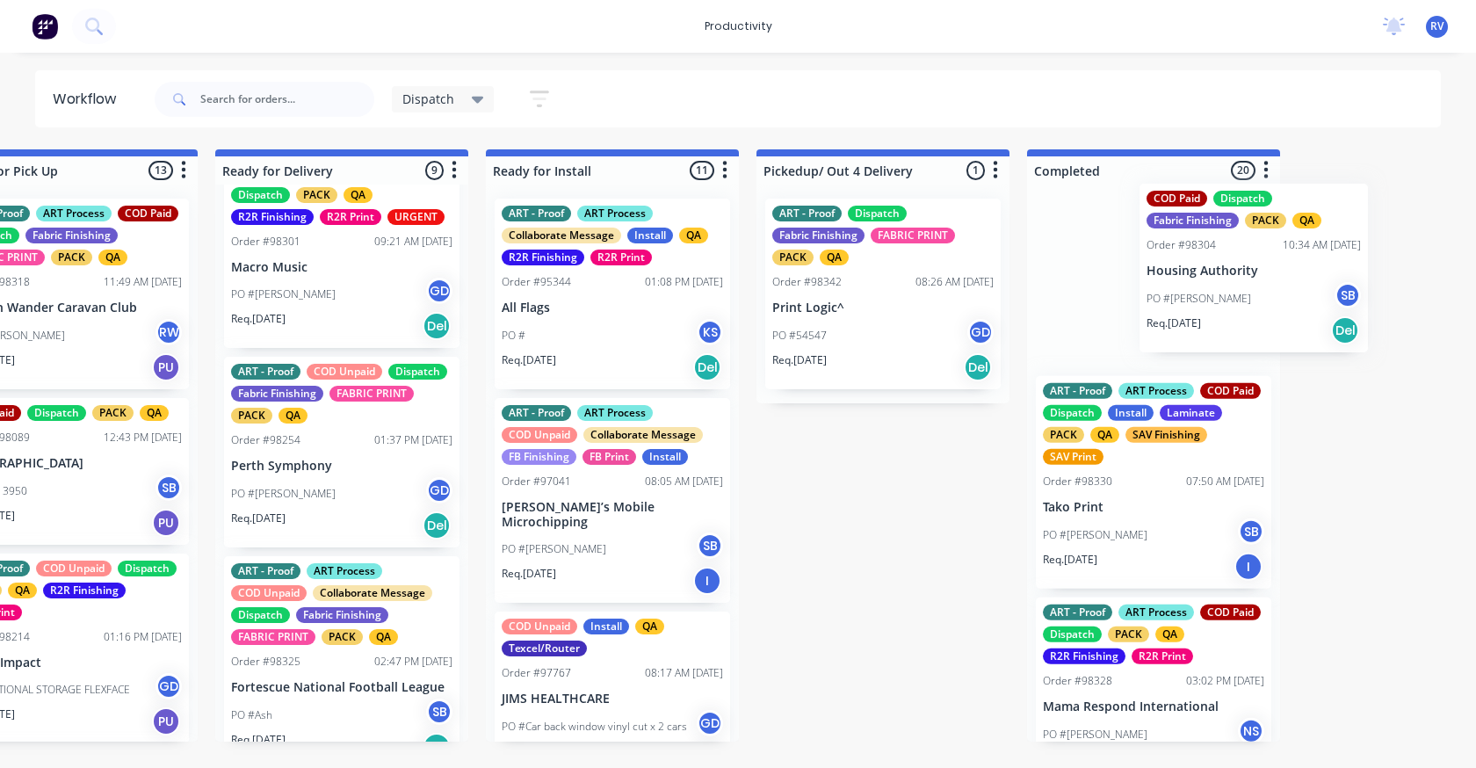
drag, startPoint x: 546, startPoint y: 421, endPoint x: 1123, endPoint y: 257, distance: 600.0
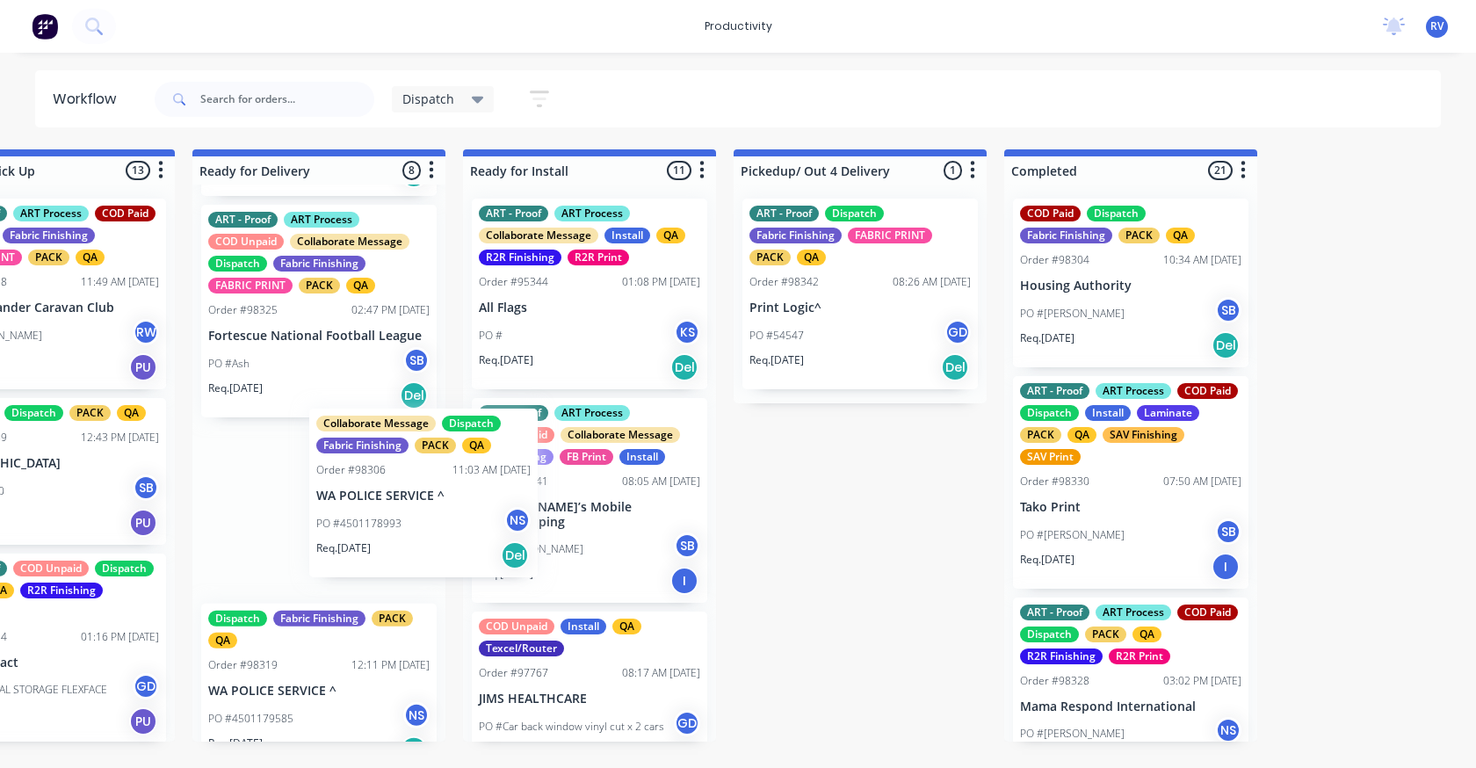
scroll to position [0, 0]
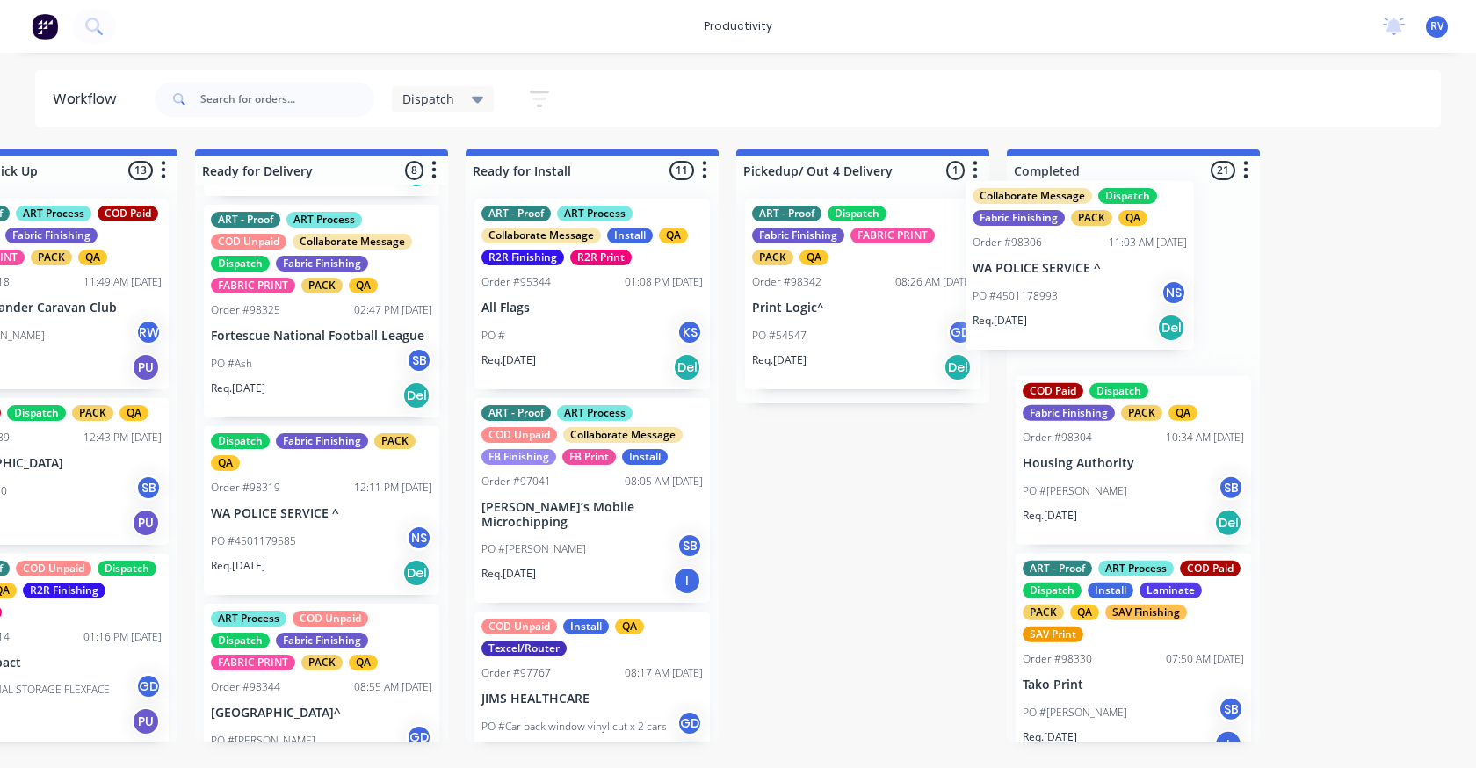
drag, startPoint x: 366, startPoint y: 486, endPoint x: 1069, endPoint y: 251, distance: 741.1
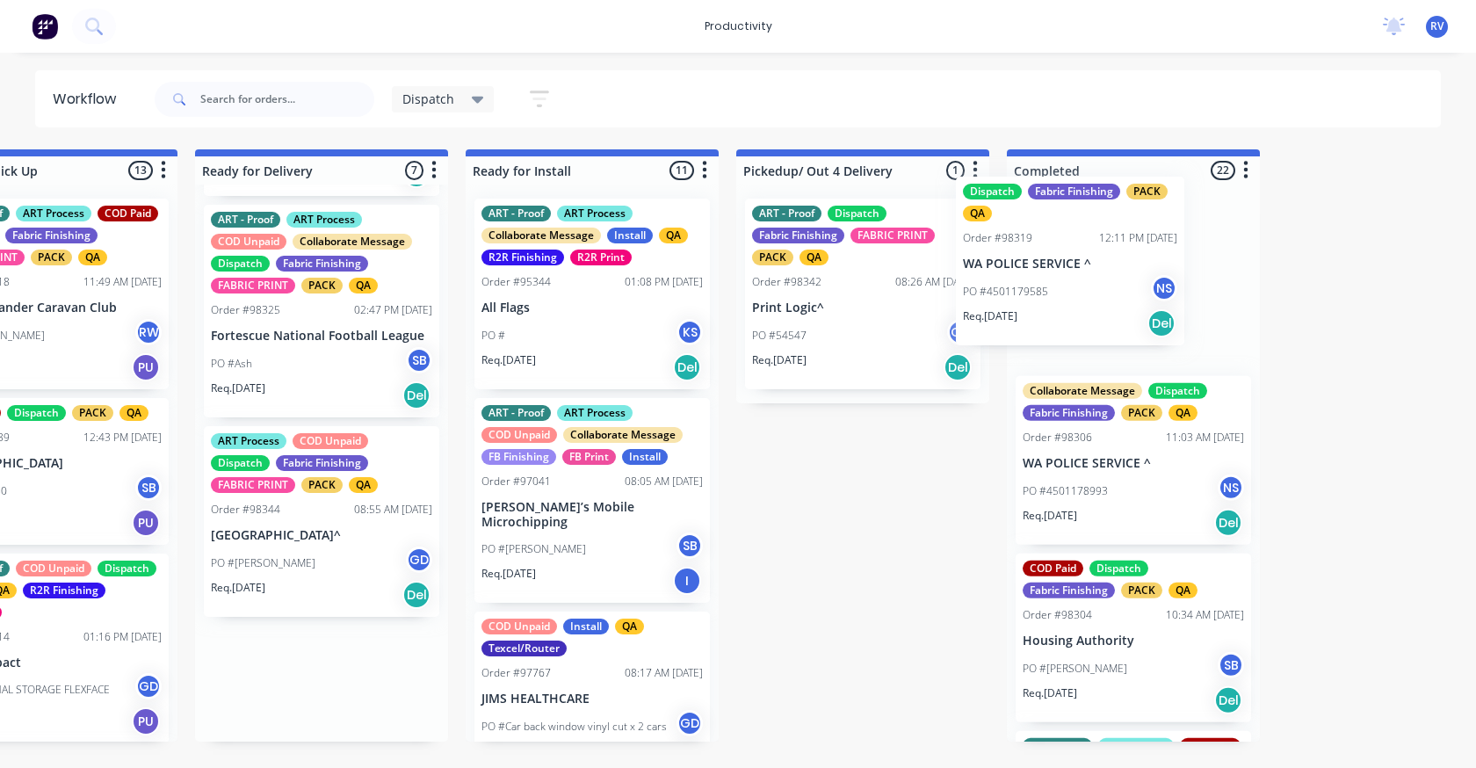
drag, startPoint x: 291, startPoint y: 553, endPoint x: 1166, endPoint y: 255, distance: 924.5
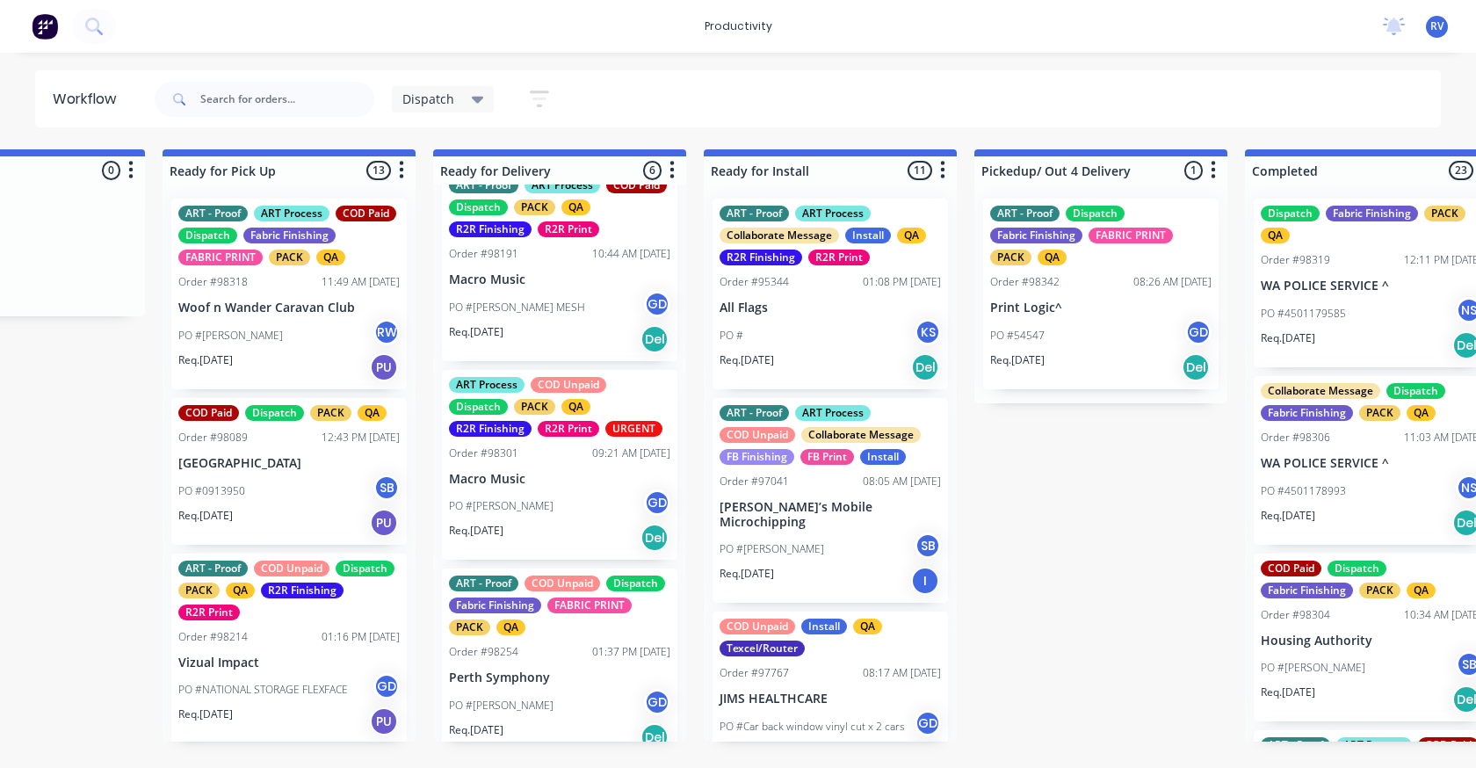
scroll to position [0, 1388]
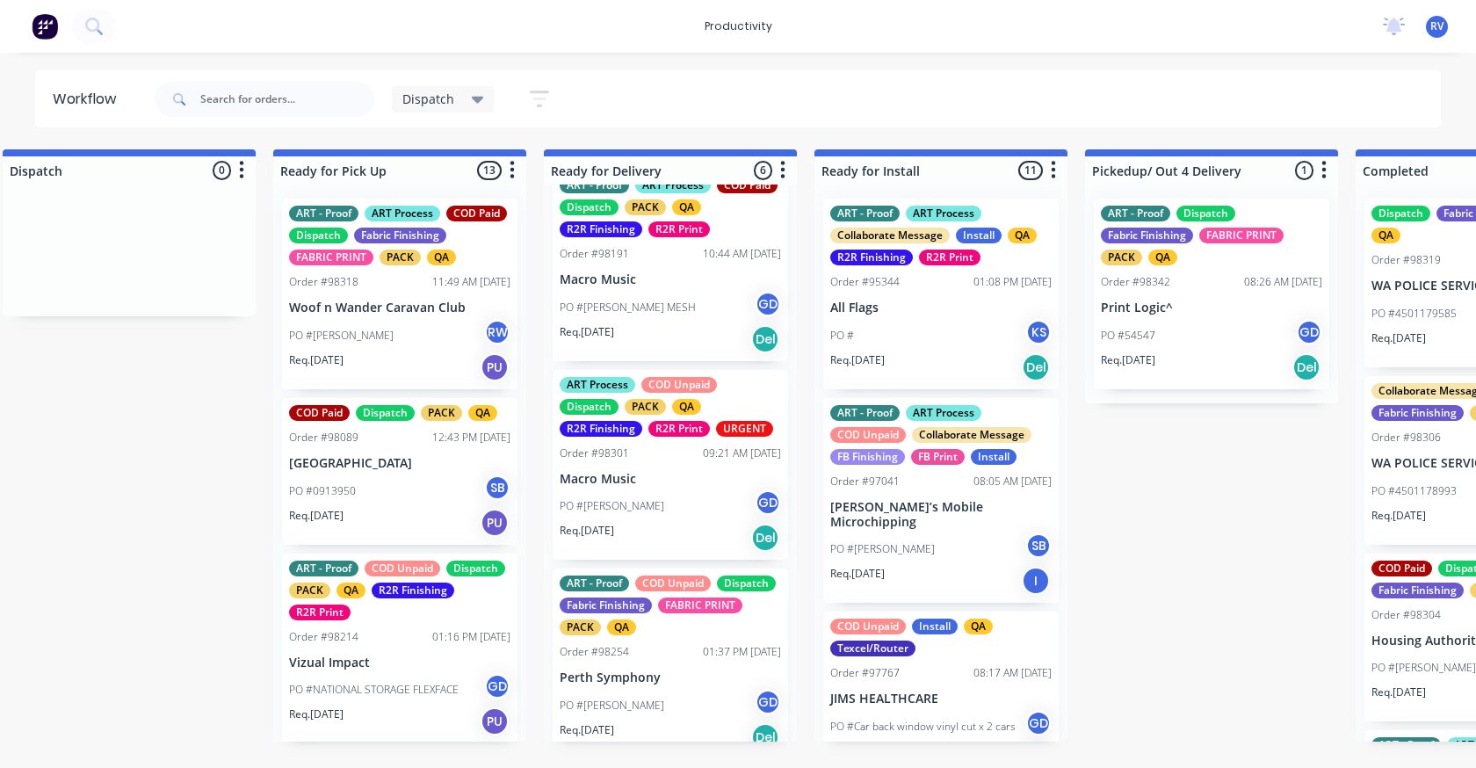
click at [409, 94] on span "Dispatch" at bounding box center [428, 99] width 52 height 18
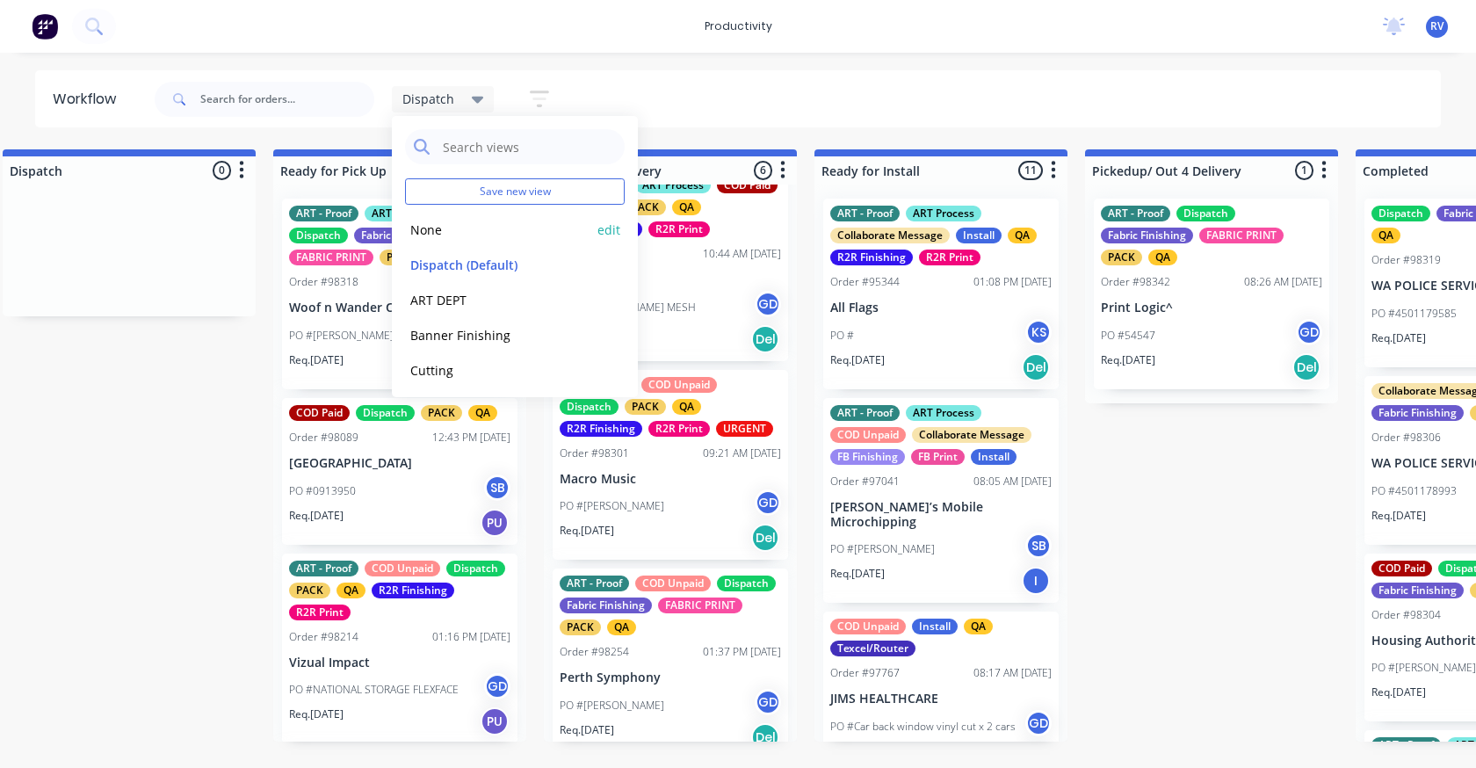
click at [437, 222] on button "None" at bounding box center [498, 230] width 187 height 20
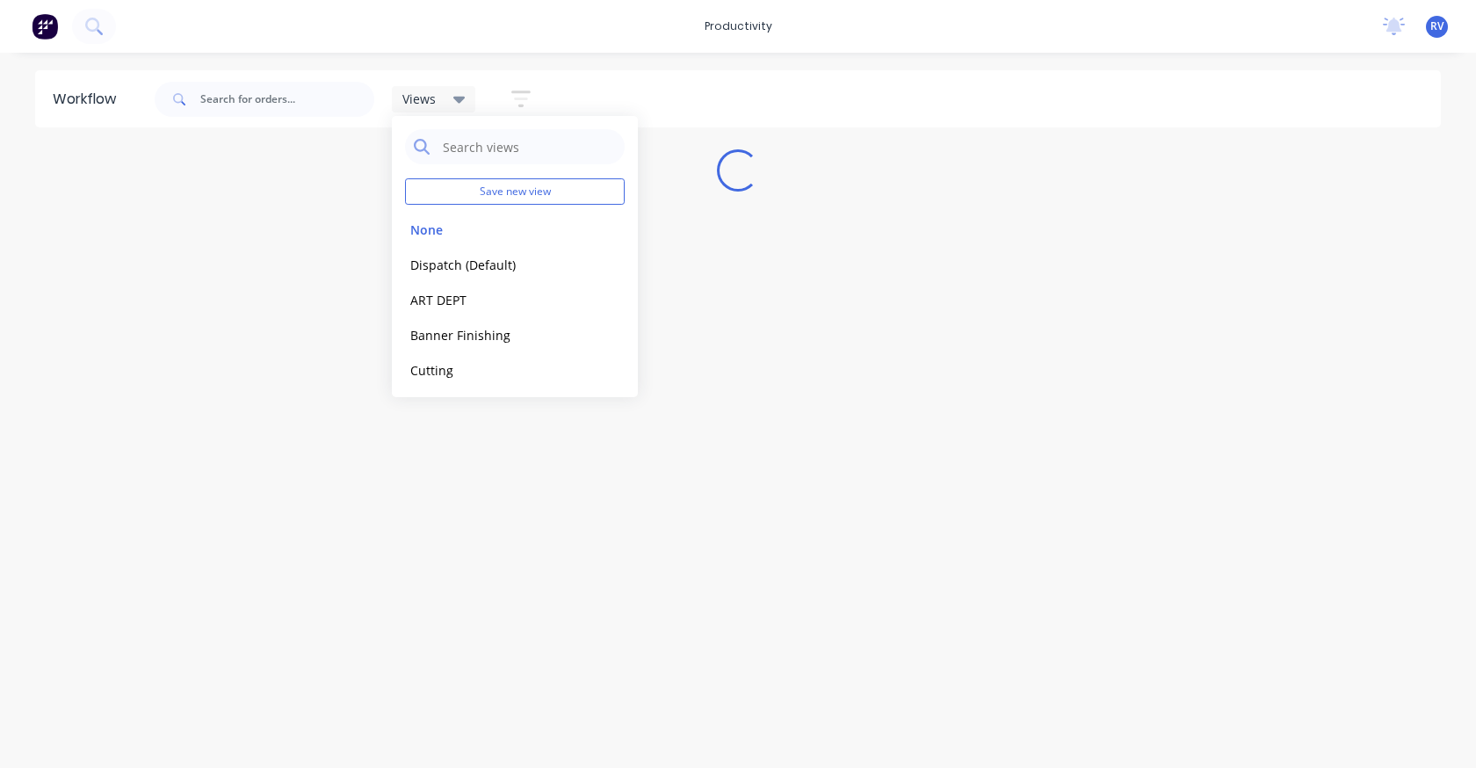
scroll to position [0, 0]
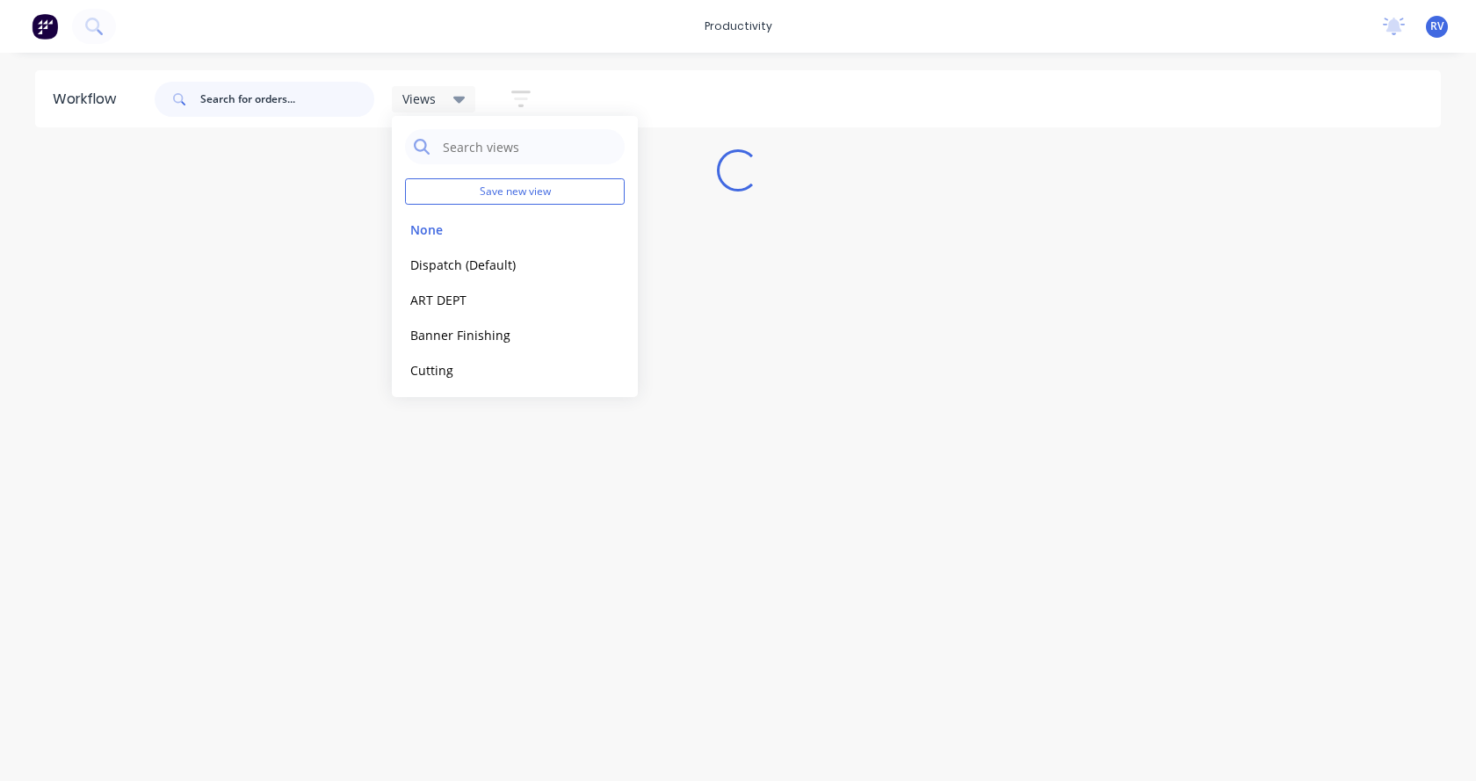
click at [318, 100] on input "text" at bounding box center [287, 99] width 174 height 35
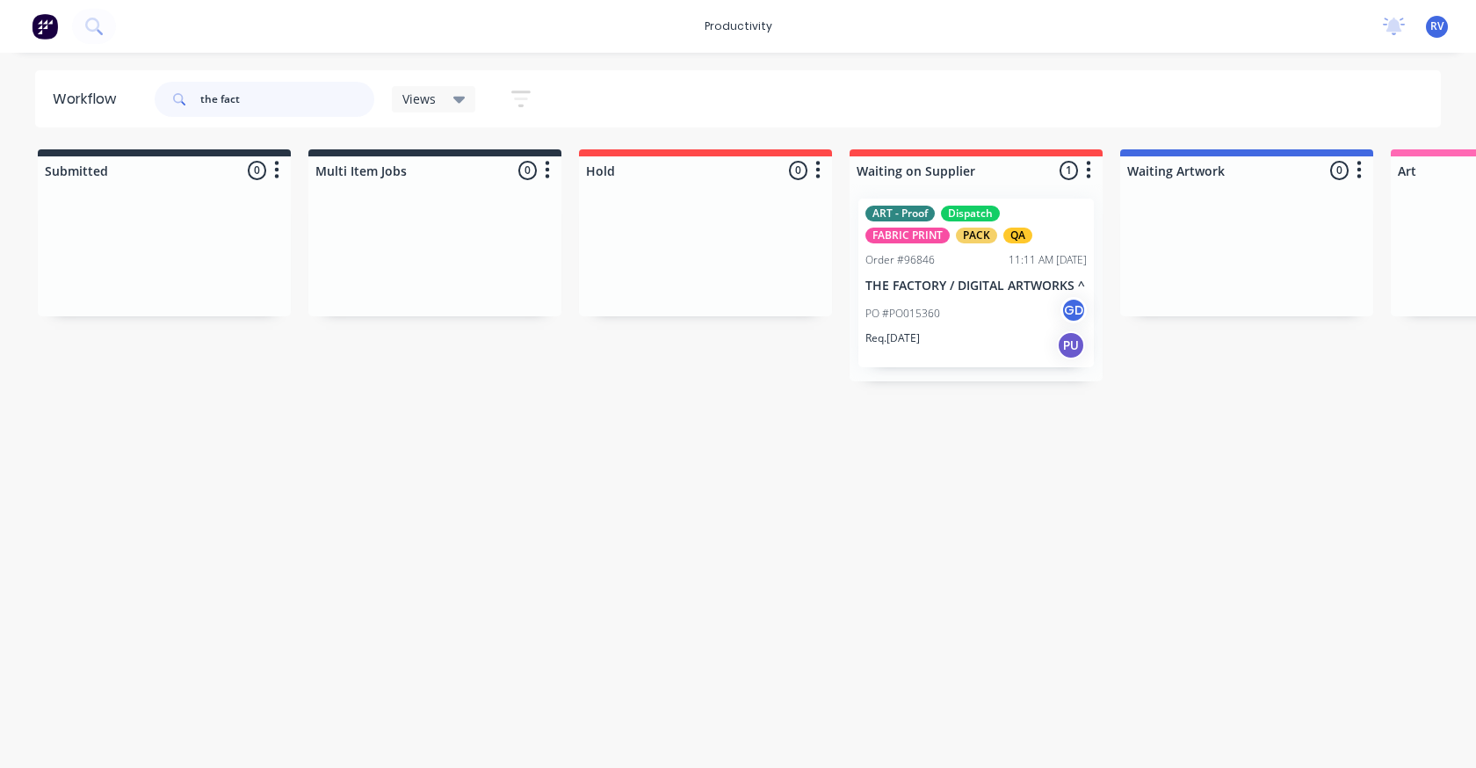
type input "the fact"
click at [945, 275] on div "ART - Proof Dispatch FABRIC PRINT PACK QA Order #96846 11:11 AM [DATE] THE FACT…" at bounding box center [975, 283] width 235 height 169
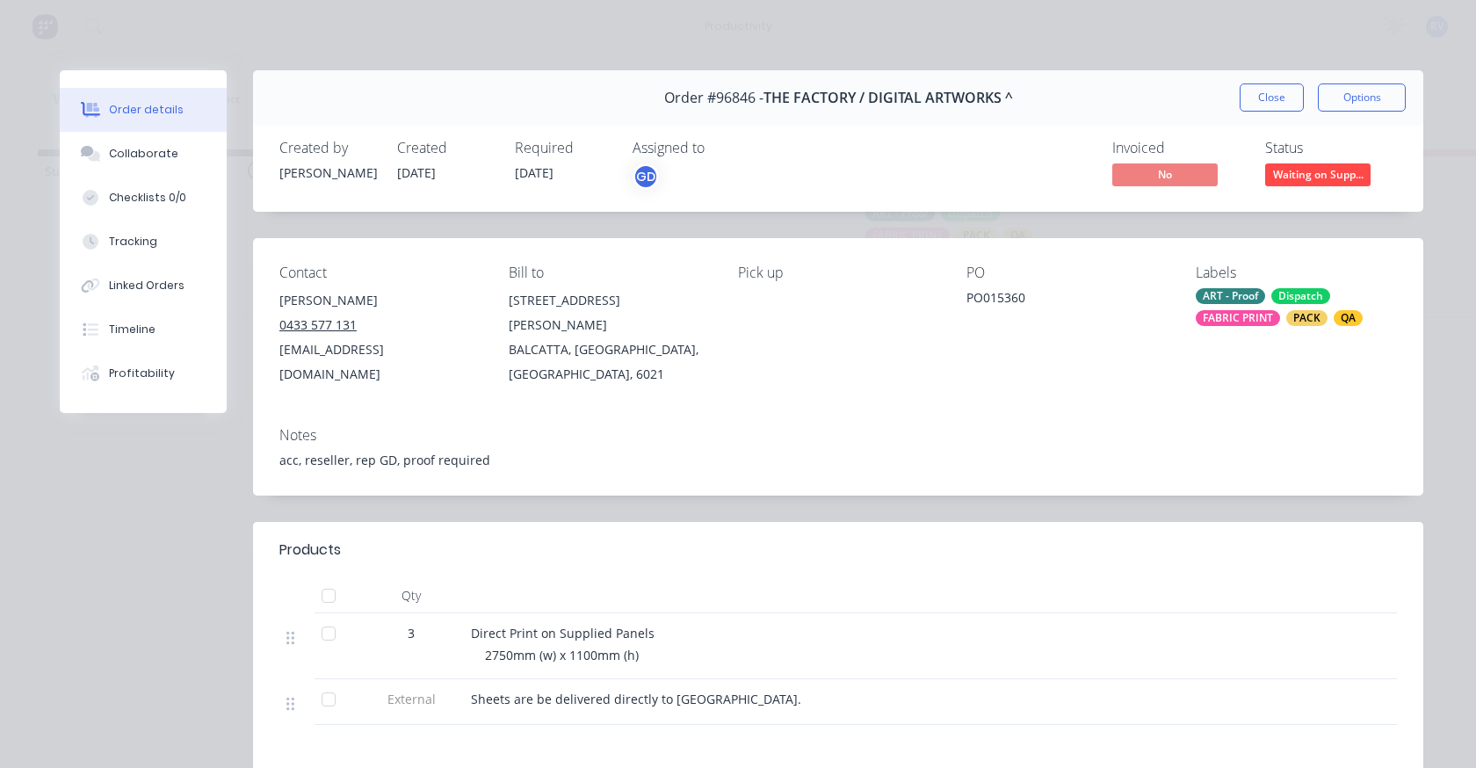
scroll to position [88, 0]
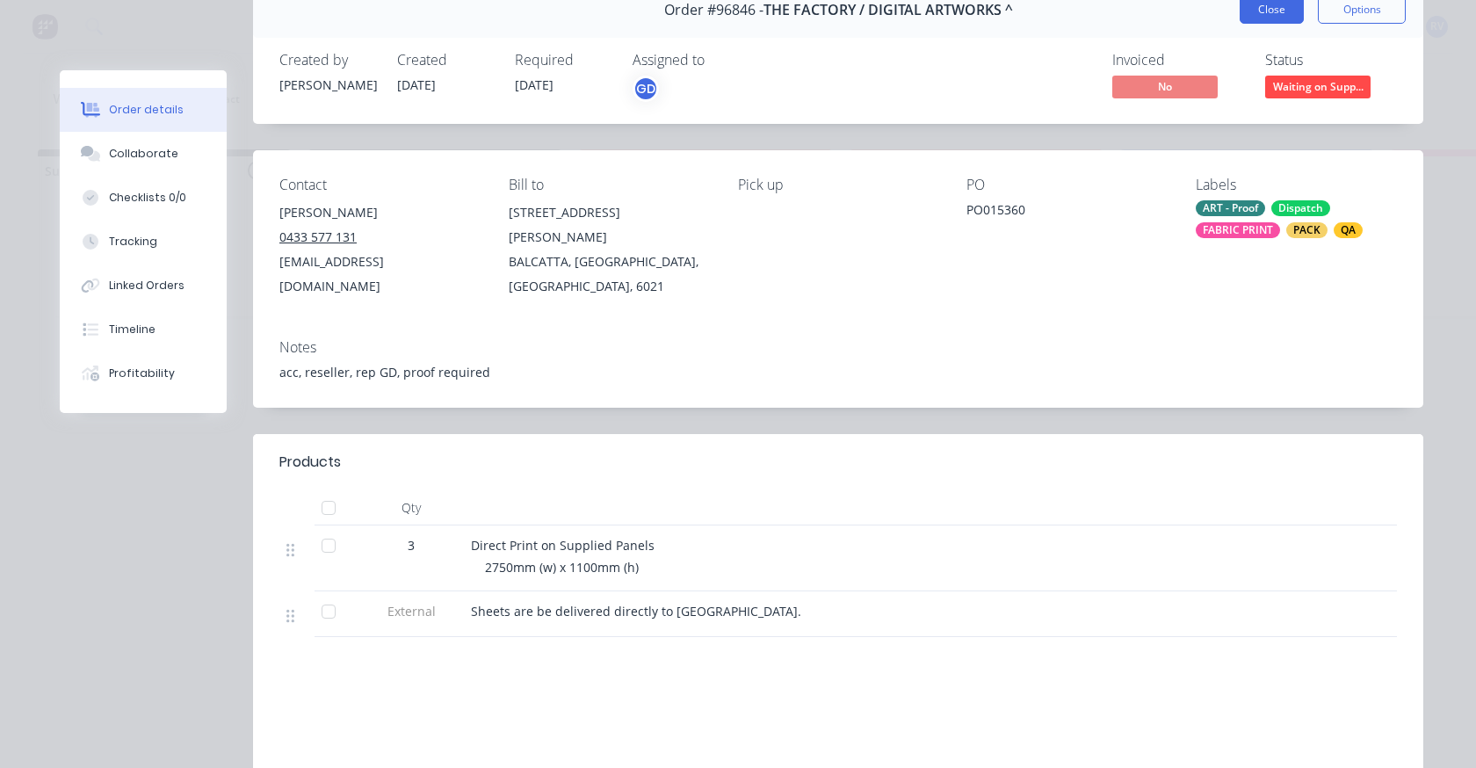
click at [1289, 15] on button "Close" at bounding box center [1272, 10] width 64 height 28
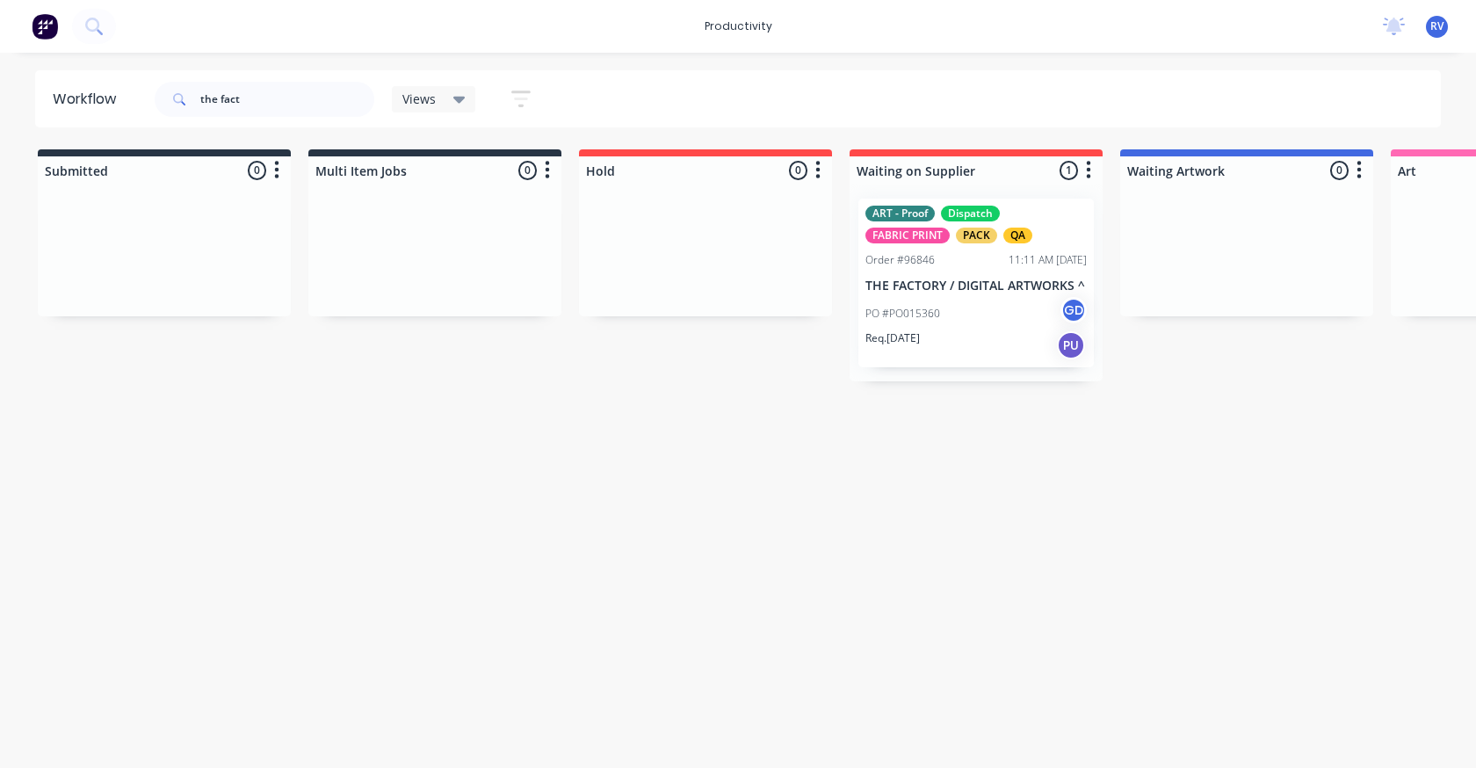
click at [434, 99] on span "Views" at bounding box center [418, 99] width 33 height 18
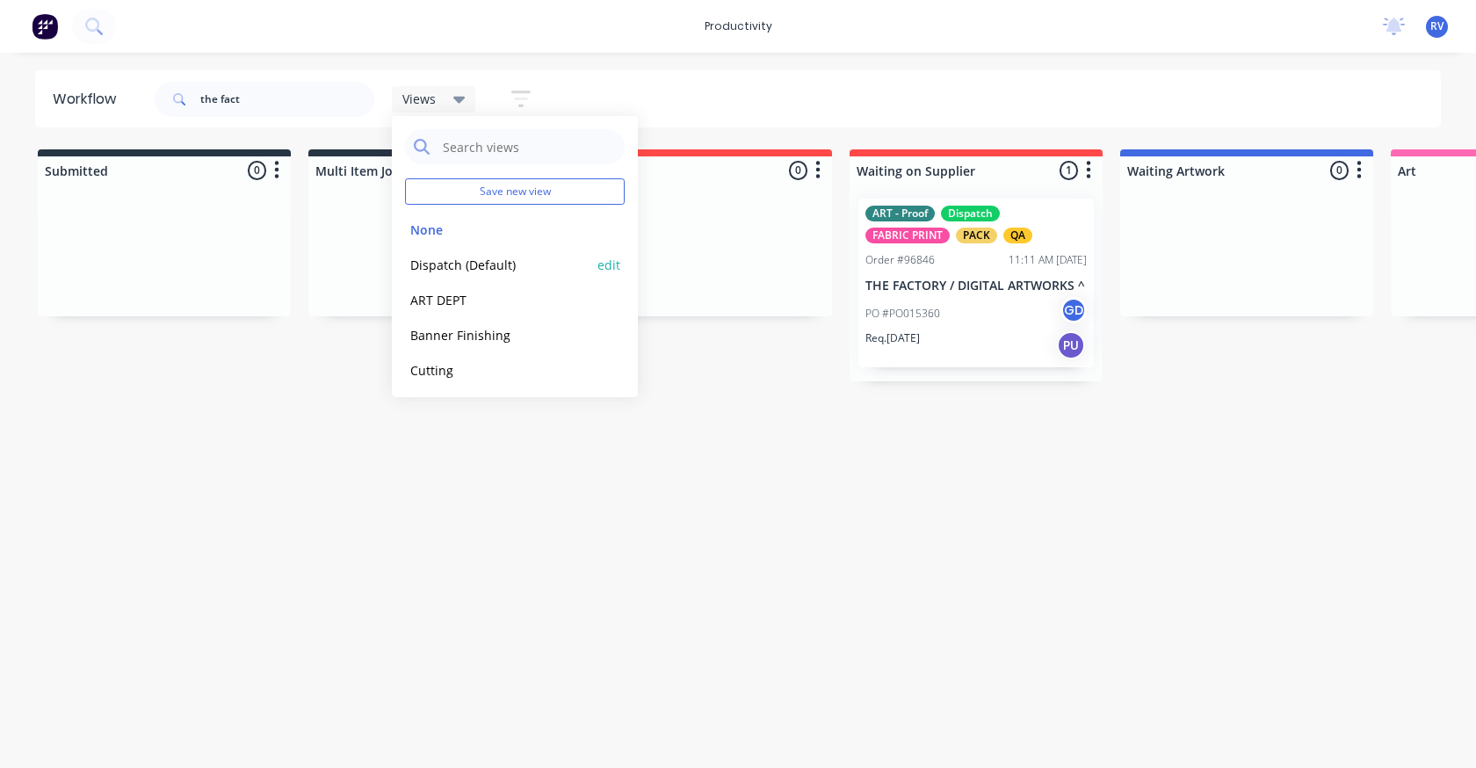
click at [455, 263] on button "Dispatch (Default)" at bounding box center [498, 265] width 187 height 20
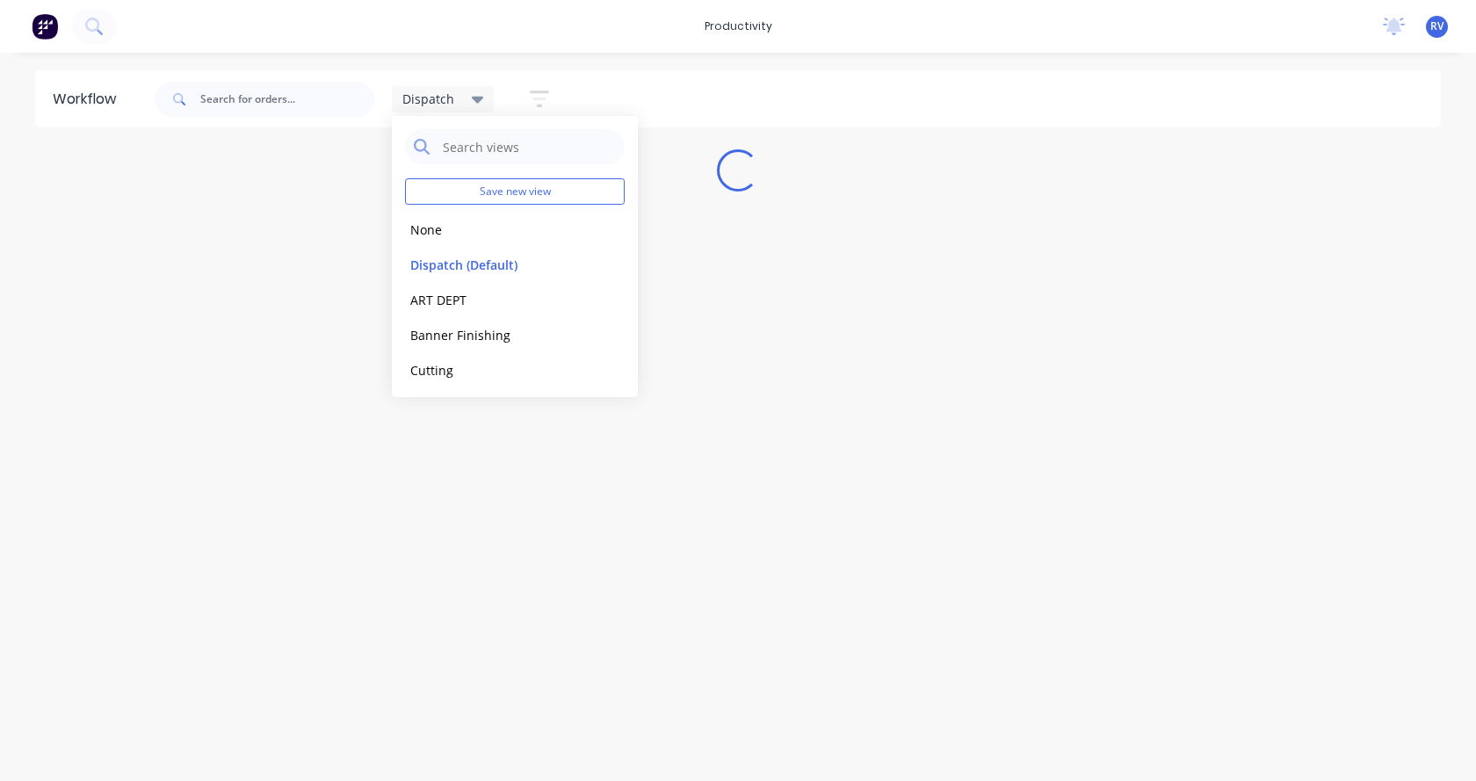
click at [576, 506] on div "Workflow Dispatch Save new view None edit Dispatch (Default) edit ART DEPT edit…" at bounding box center [738, 408] width 1476 height 676
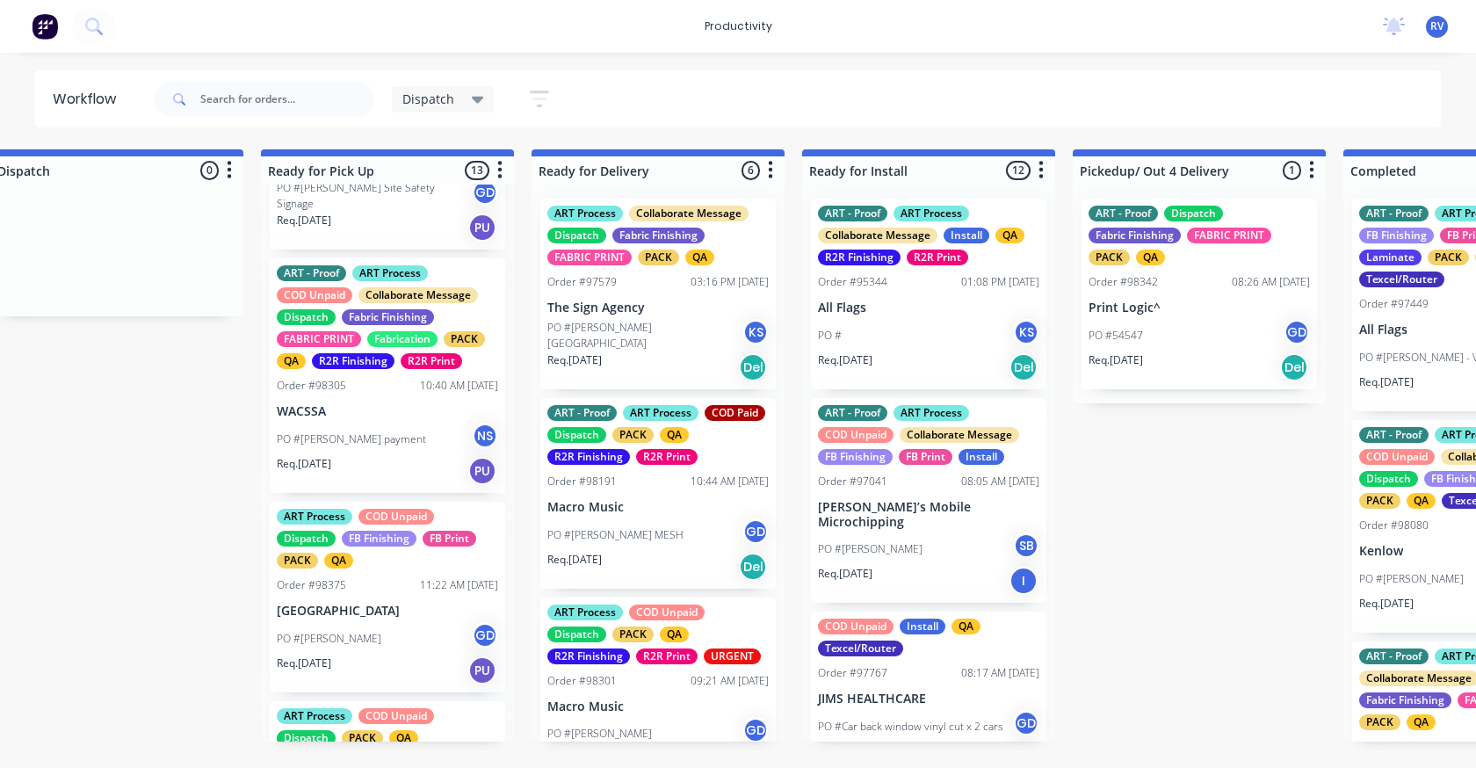
scroll to position [2142, 0]
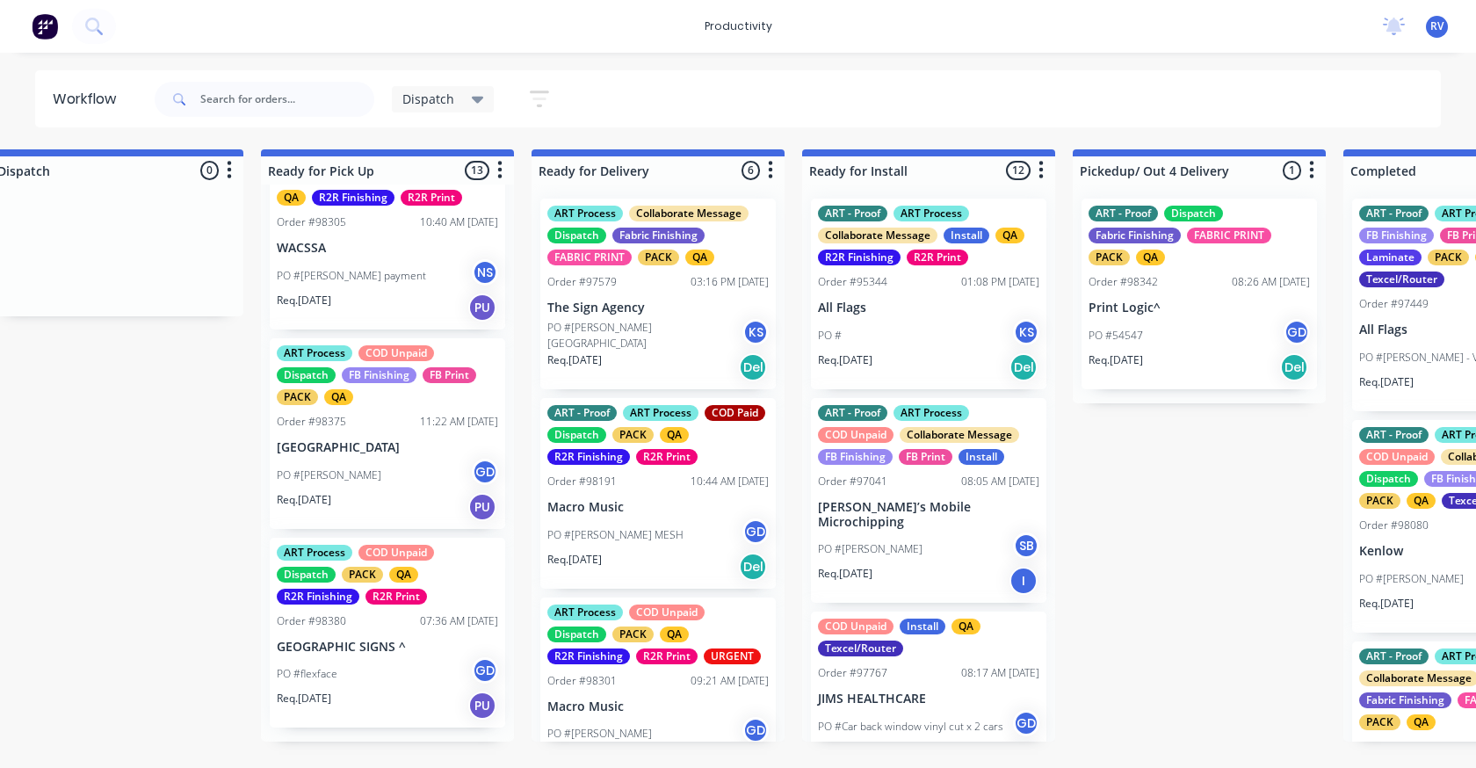
click at [398, 654] on p "GEOGRAPHIC SIGNS ^" at bounding box center [387, 647] width 221 height 15
